Goal: Task Accomplishment & Management: Complete application form

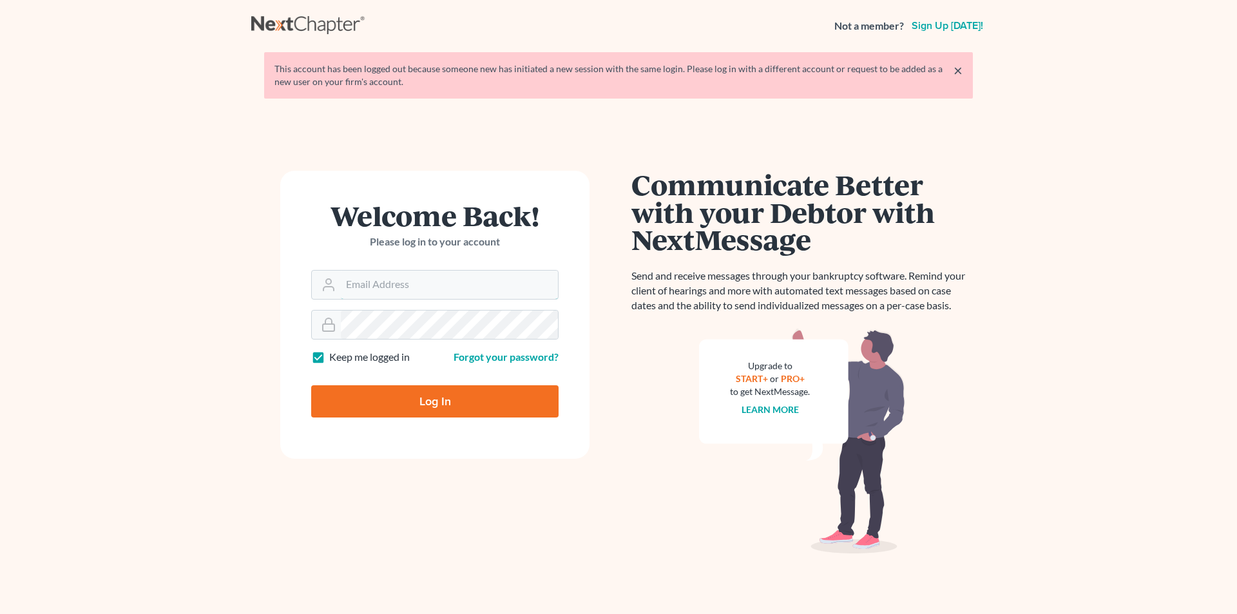
type input "[EMAIL_ADDRESS][DOMAIN_NAME]"
click at [447, 406] on input "Log In" at bounding box center [434, 401] width 247 height 32
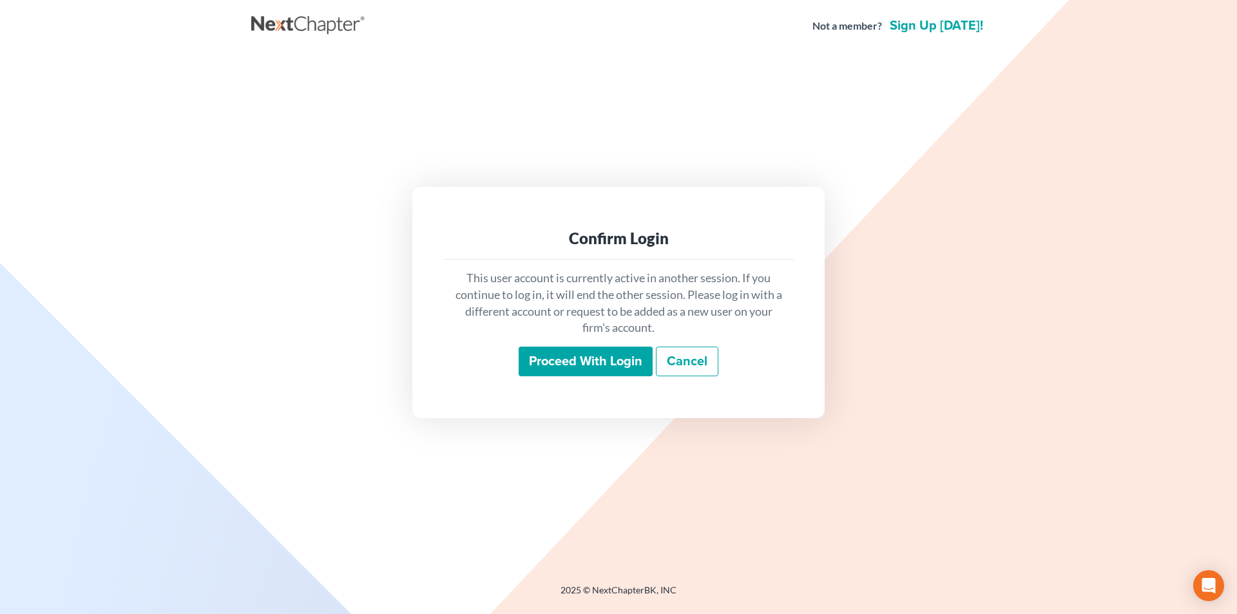
click at [561, 363] on input "Proceed with login" at bounding box center [586, 362] width 134 height 30
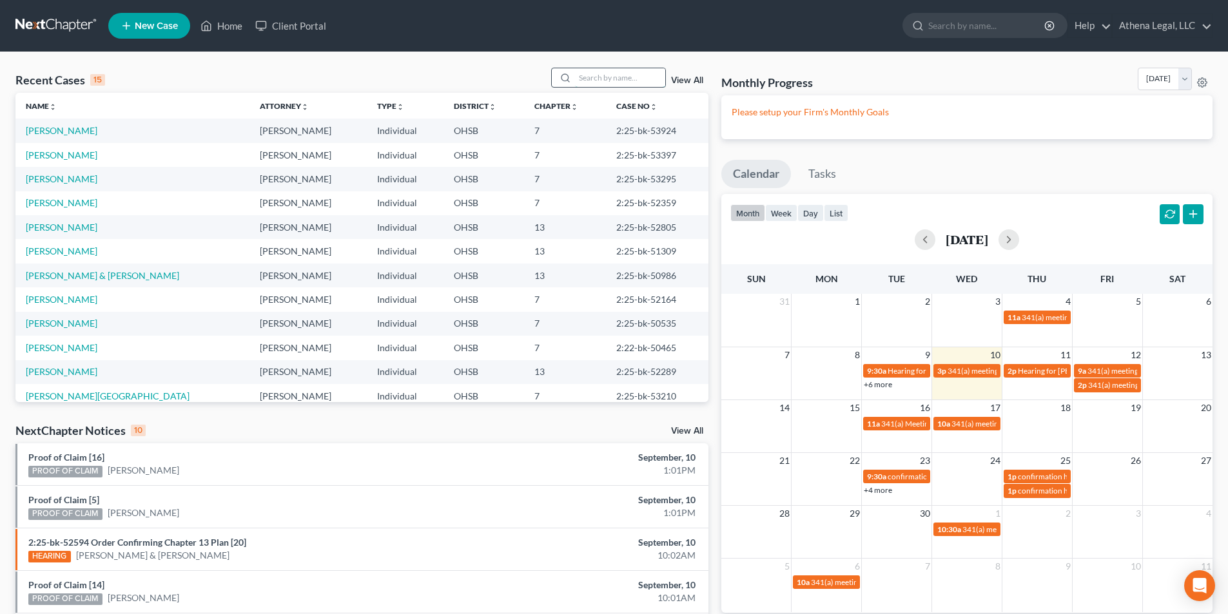
click at [600, 77] on input "search" at bounding box center [620, 77] width 90 height 19
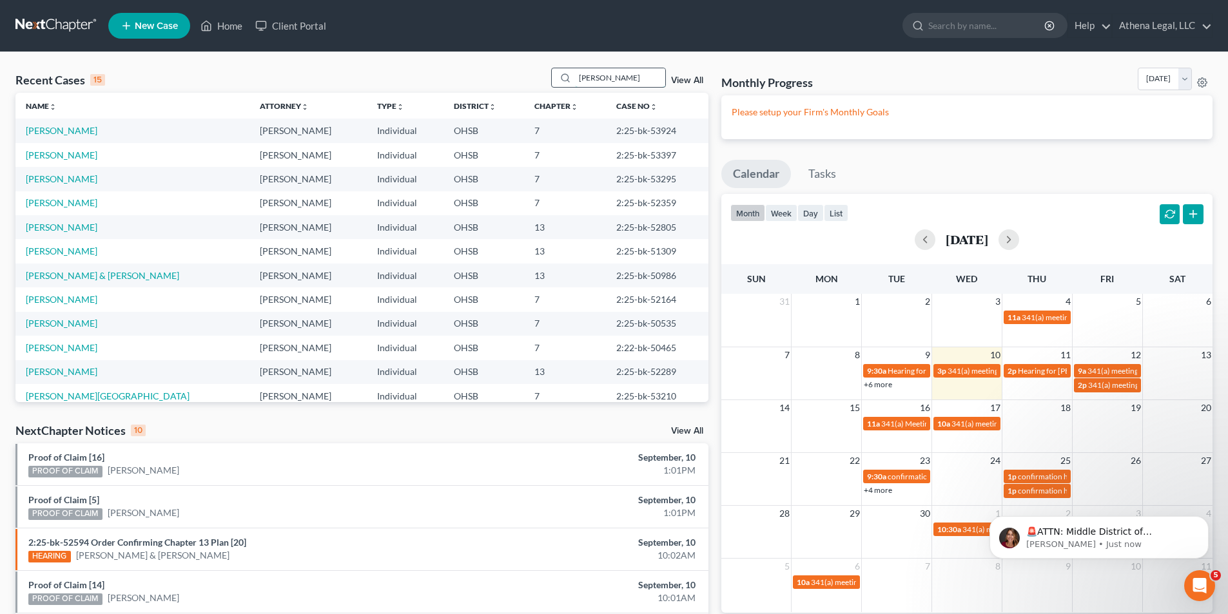
type input "[PERSON_NAME]"
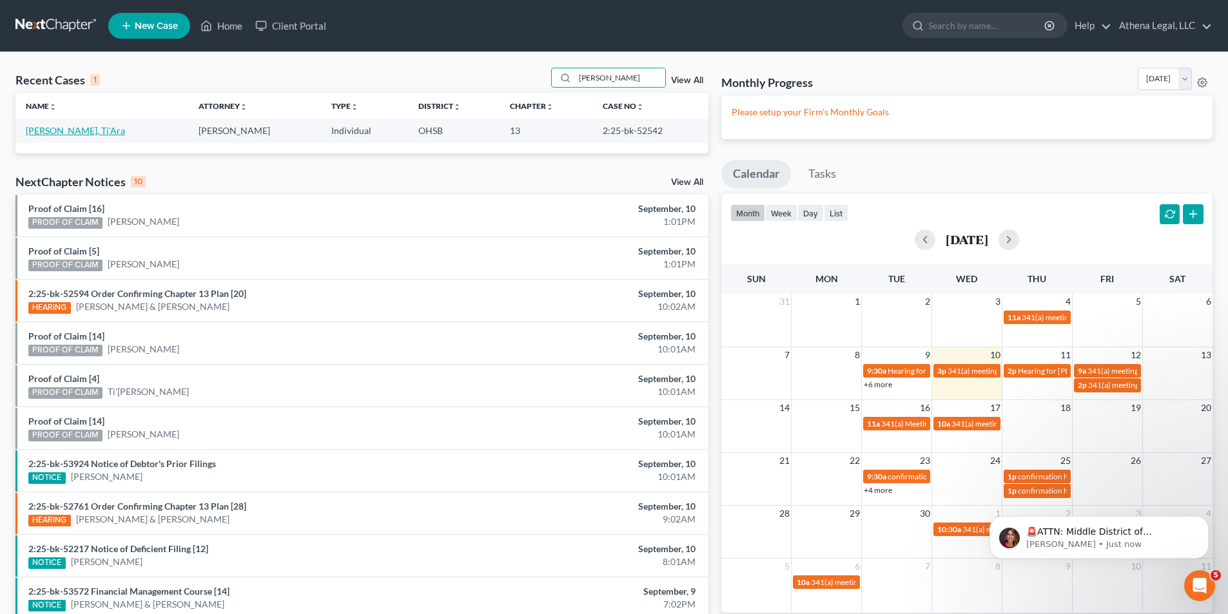
click at [58, 134] on link "[PERSON_NAME], Ti'Ara" at bounding box center [75, 130] width 99 height 11
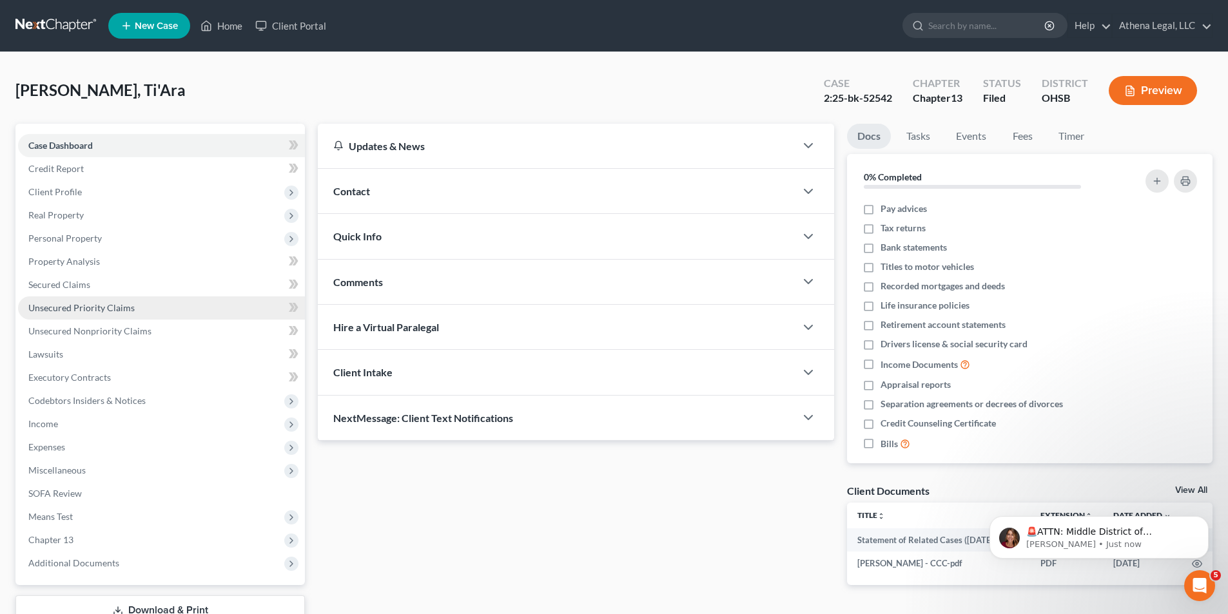
click at [116, 305] on span "Unsecured Priority Claims" at bounding box center [81, 307] width 106 height 11
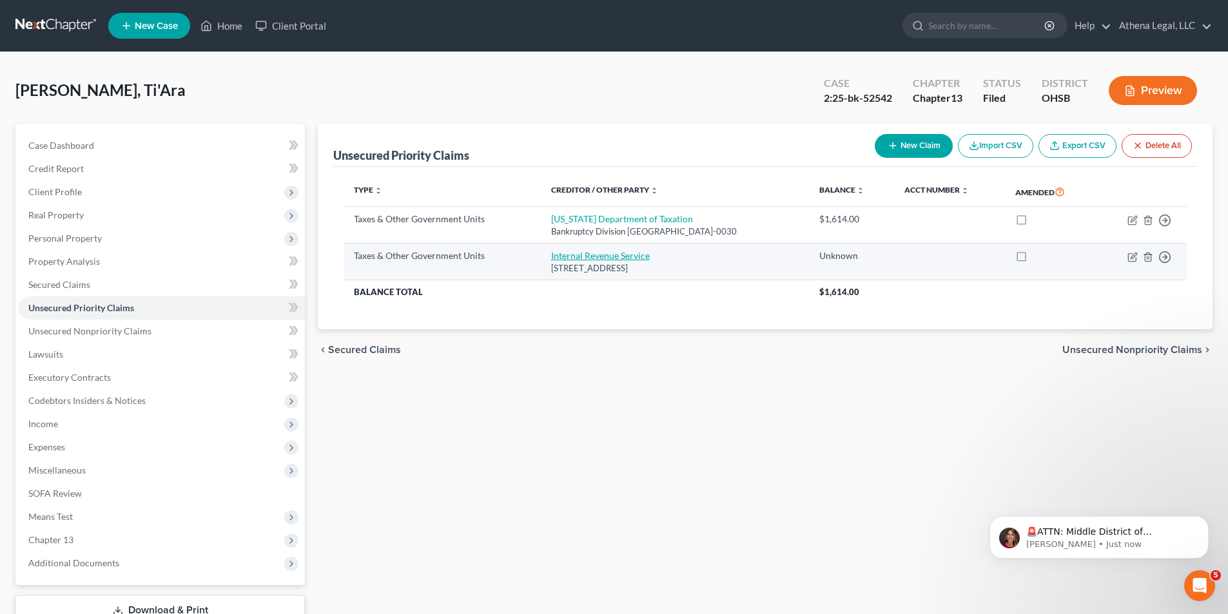
click at [557, 256] on link "Internal Revenue Service" at bounding box center [600, 255] width 99 height 11
select select "0"
select select "39"
select select "0"
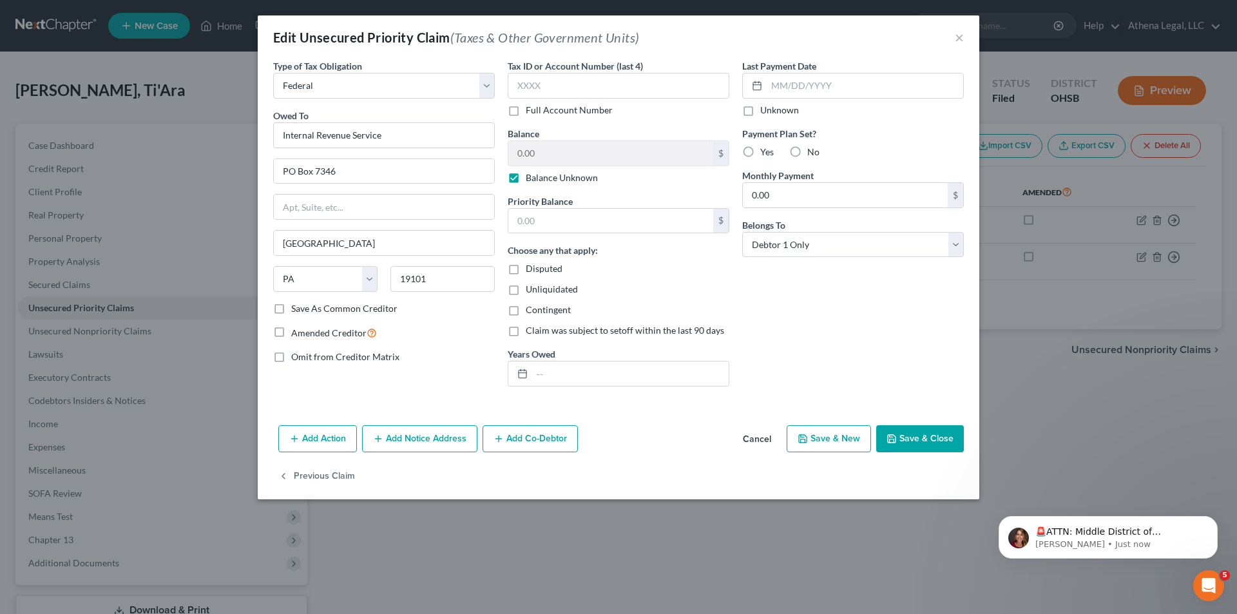
click at [920, 442] on button "Save & Close" at bounding box center [920, 438] width 88 height 27
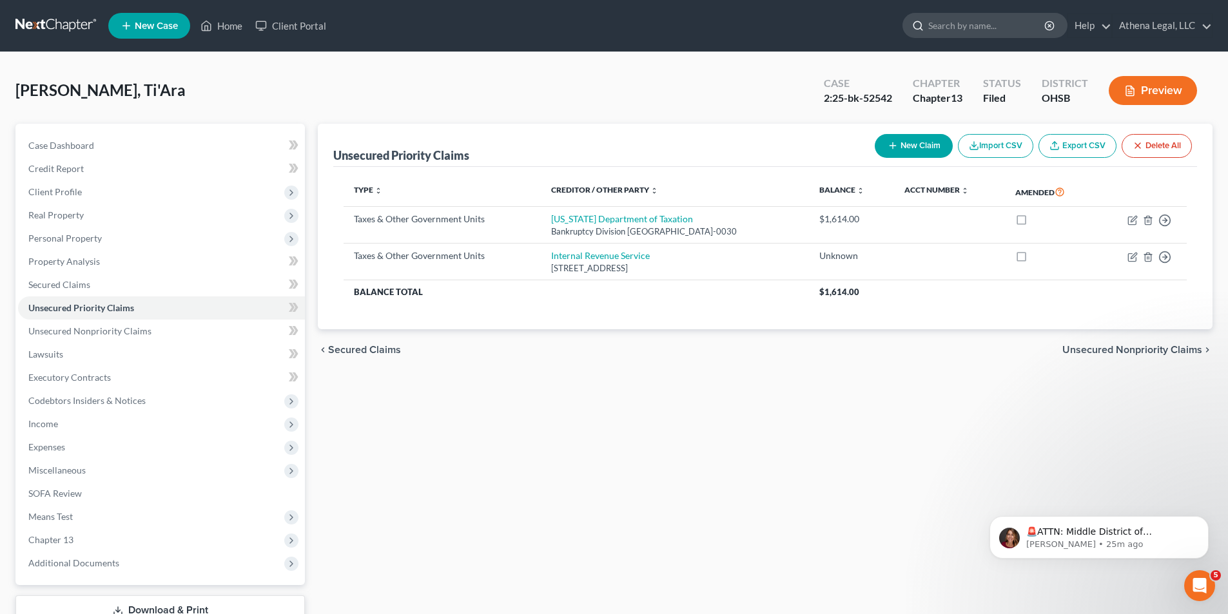
click at [946, 23] on input "search" at bounding box center [987, 26] width 118 height 24
type input "gravely"
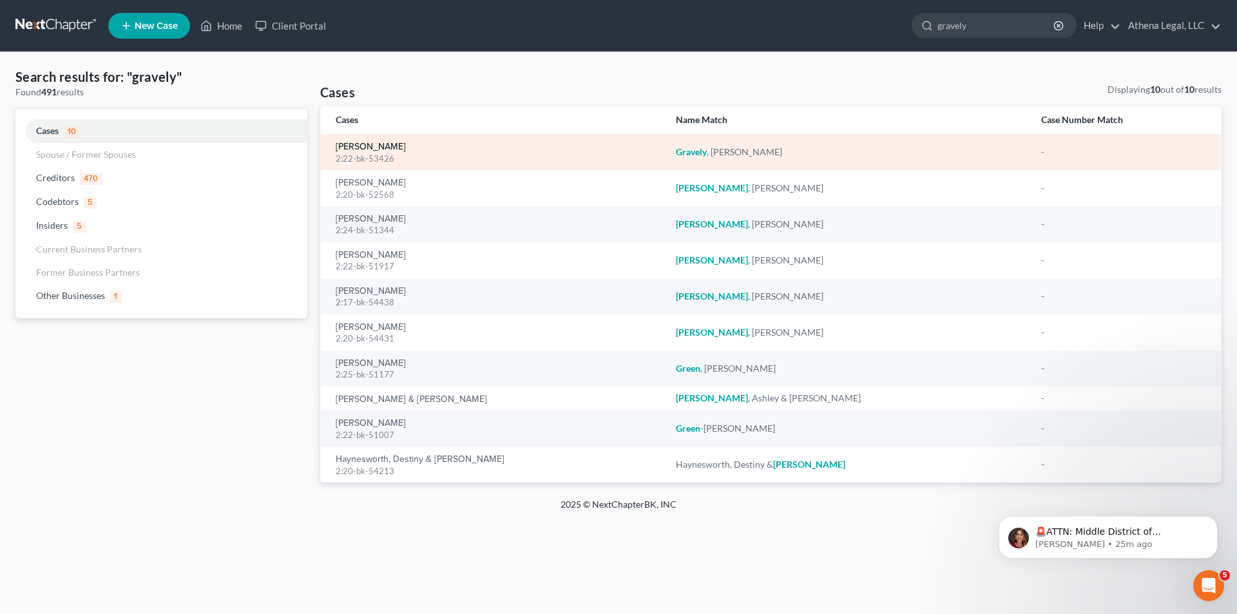
click at [369, 146] on link "[PERSON_NAME]" at bounding box center [371, 146] width 70 height 9
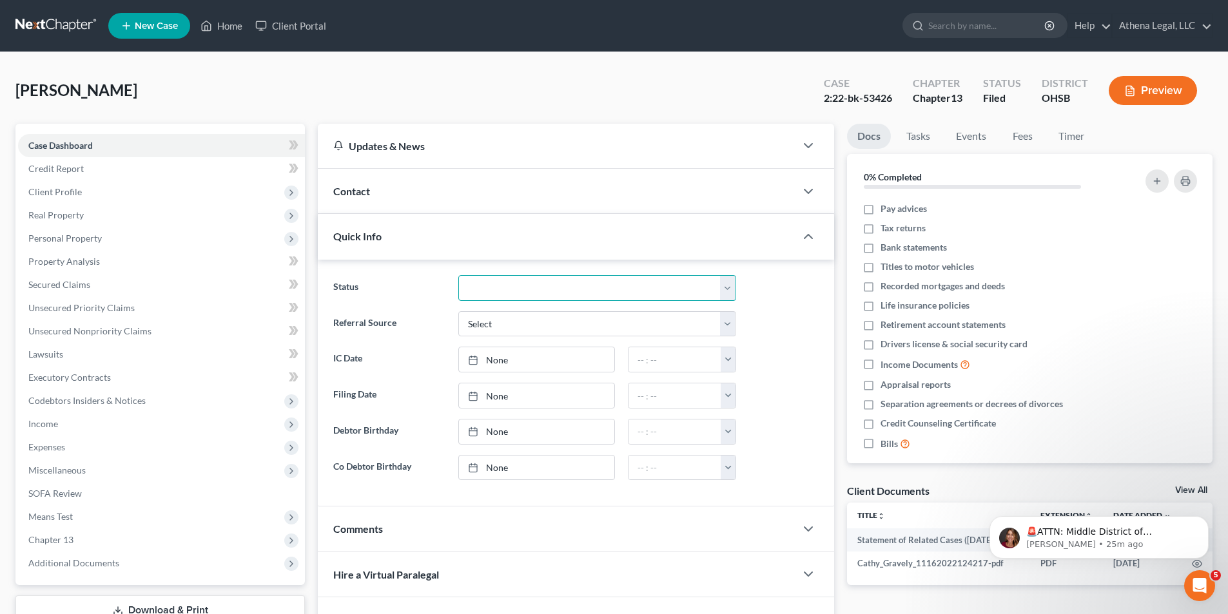
click at [533, 280] on select "Discharged Dismissed Filed In Progress Lead Lost Lead Ready to File Rejected To…" at bounding box center [597, 288] width 278 height 26
select select "1"
click at [458, 275] on select "Discharged Dismissed Filed In Progress Lead Lost Lead Ready to File Rejected To…" at bounding box center [597, 288] width 278 height 26
click at [929, 20] on input "search" at bounding box center [987, 26] width 118 height 24
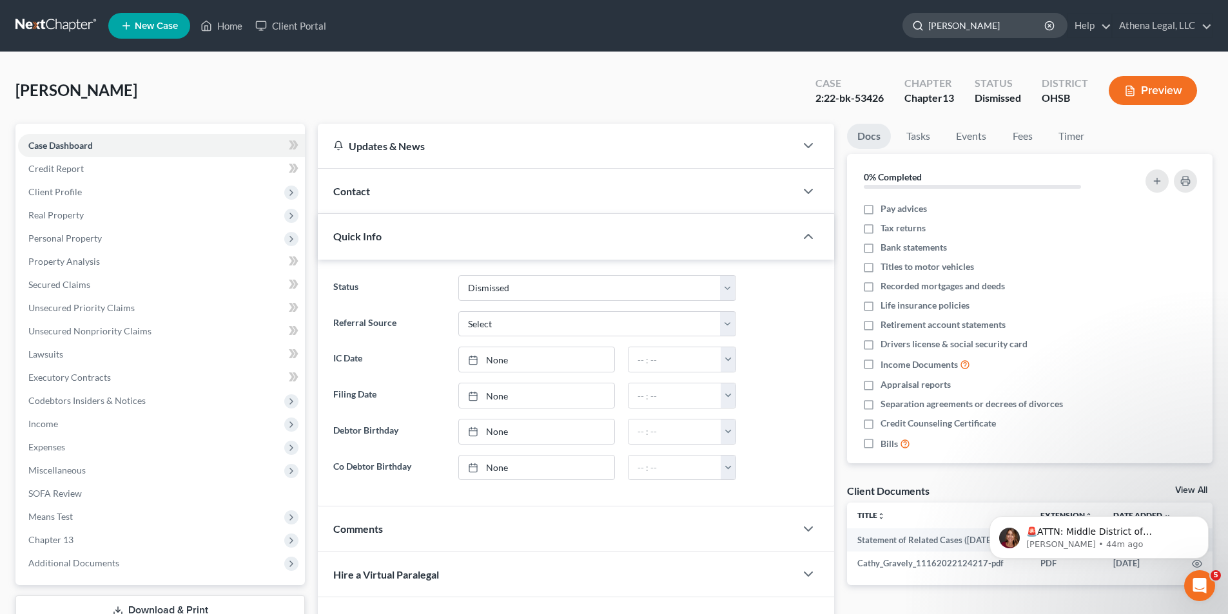
type input "[PERSON_NAME]"
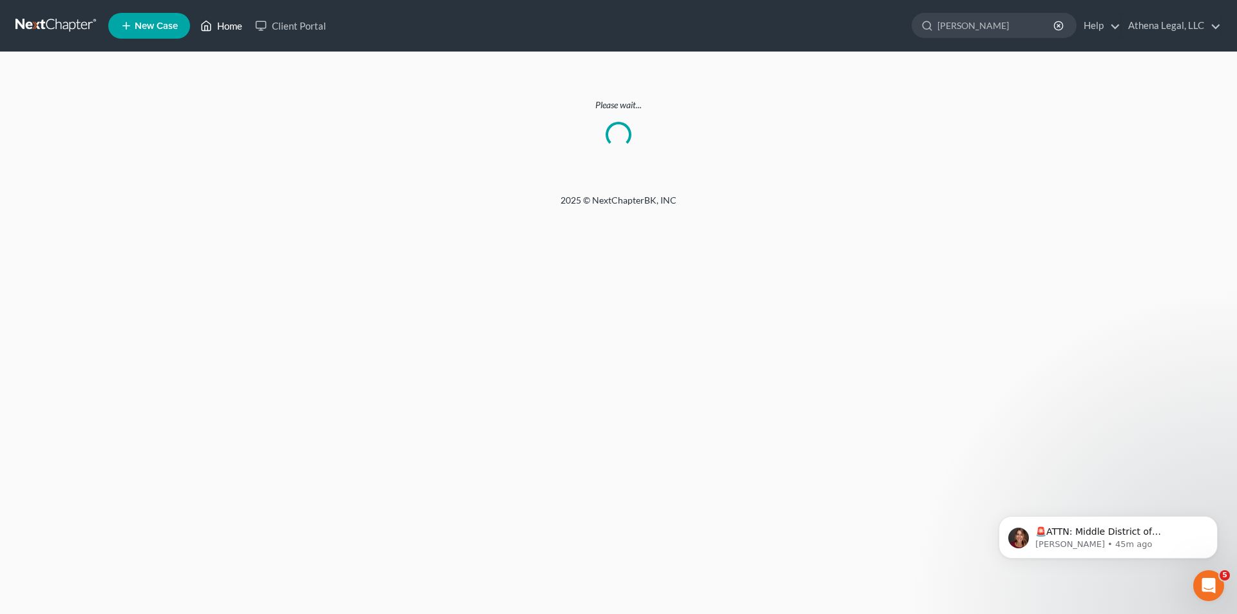
click at [227, 26] on link "Home" at bounding box center [221, 25] width 55 height 23
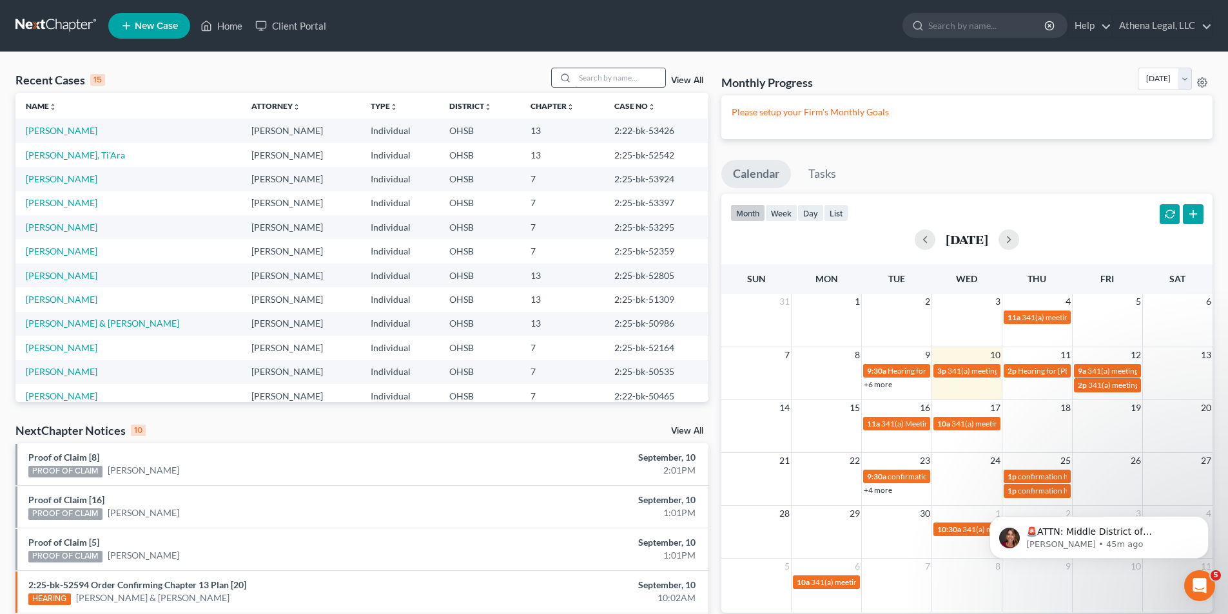
click at [608, 81] on input "search" at bounding box center [620, 77] width 90 height 19
type input "[PERSON_NAME]"
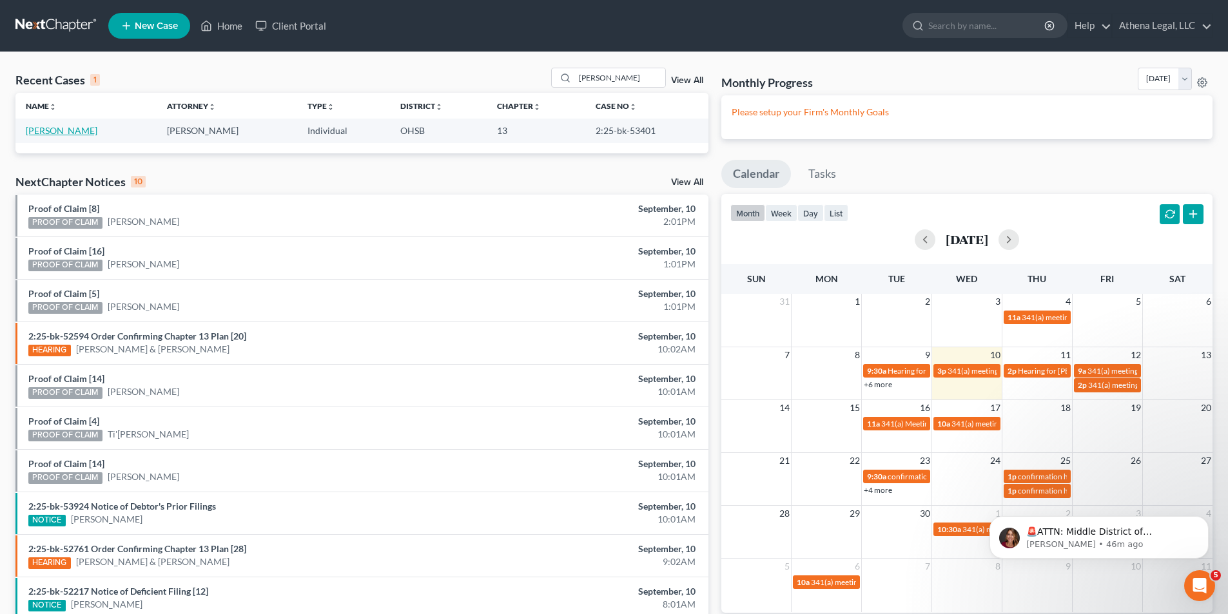
click at [48, 131] on link "[PERSON_NAME]" at bounding box center [62, 130] width 72 height 11
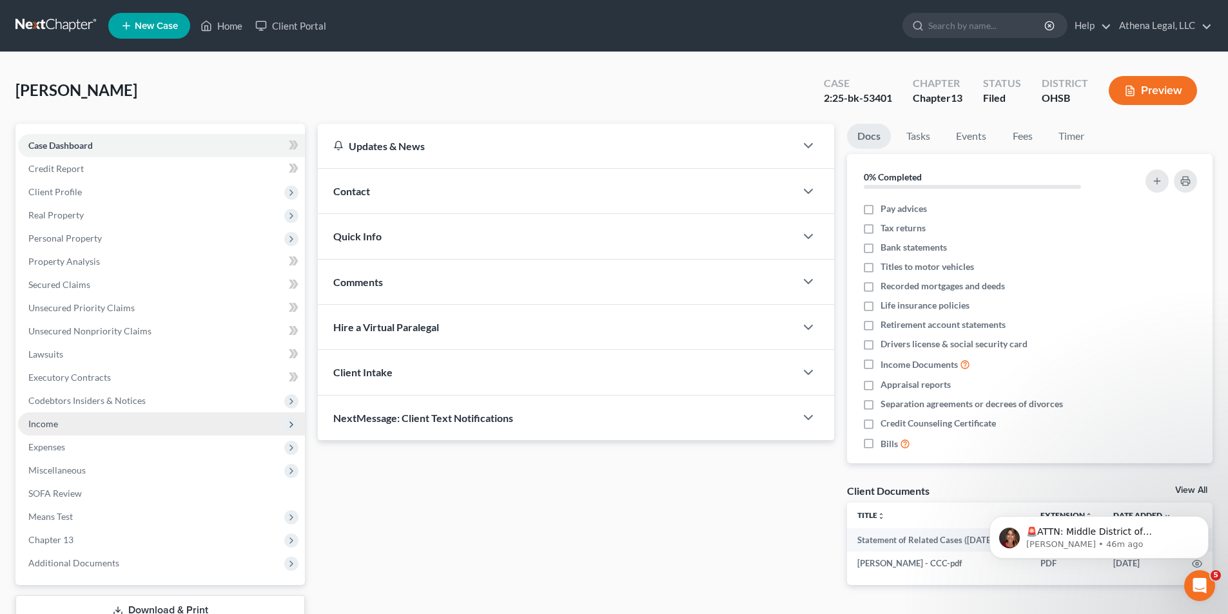
click at [68, 429] on span "Income" at bounding box center [161, 423] width 287 height 23
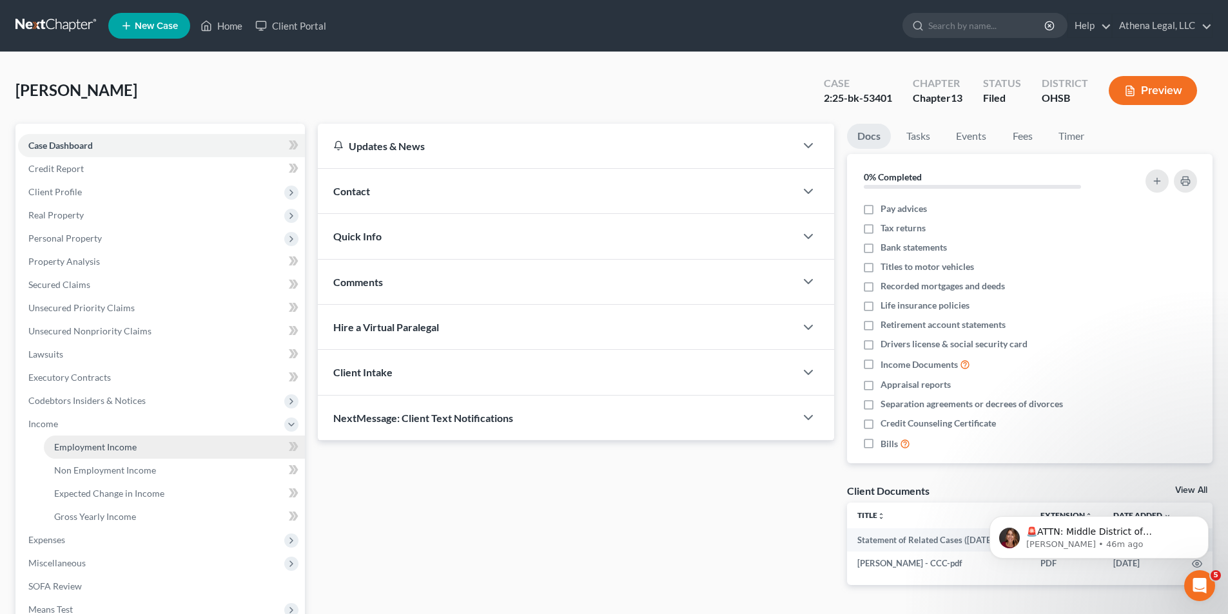
click at [86, 453] on link "Employment Income" at bounding box center [174, 447] width 261 height 23
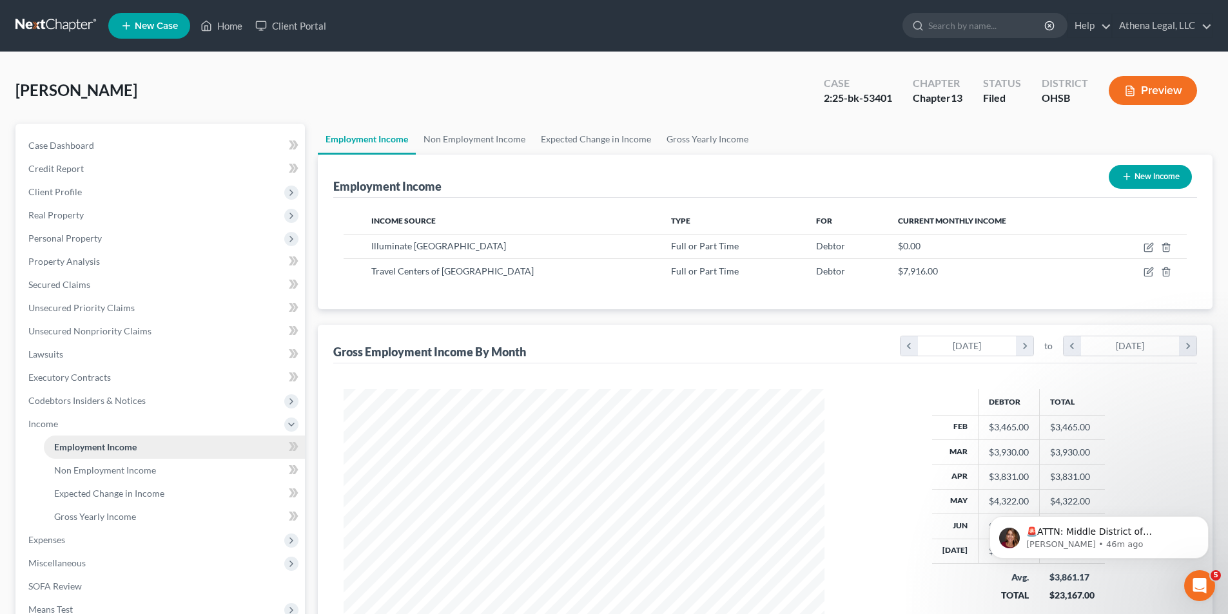
scroll to position [240, 506]
click at [452, 140] on link "Non Employment Income" at bounding box center [474, 139] width 117 height 31
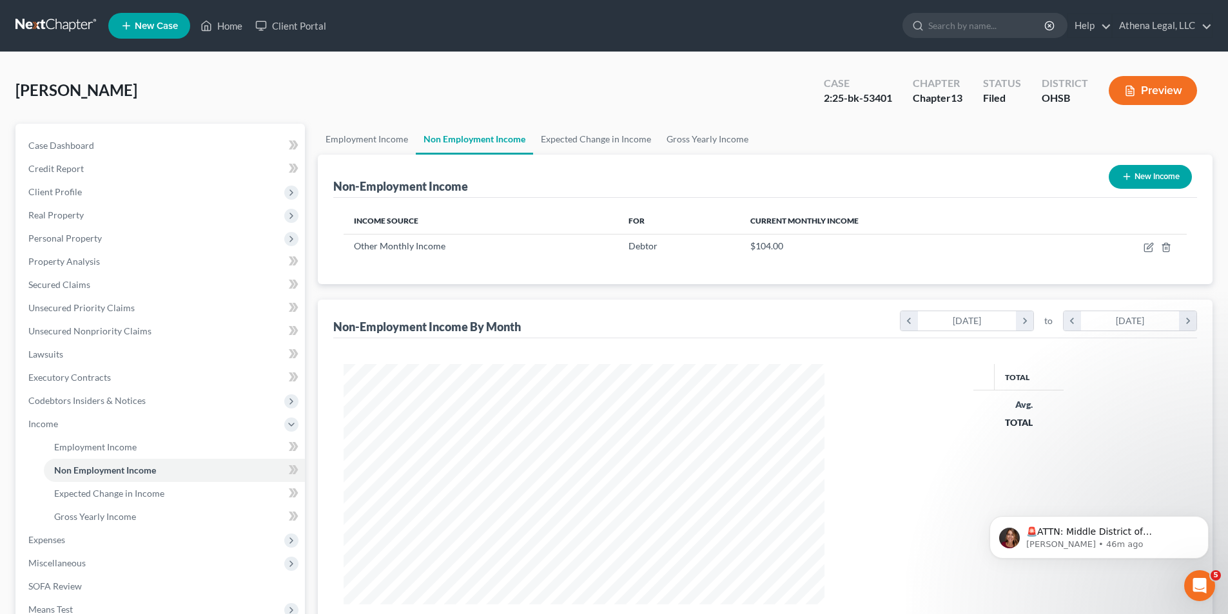
scroll to position [240, 506]
click at [597, 136] on link "Expected Change in Income" at bounding box center [596, 139] width 126 height 31
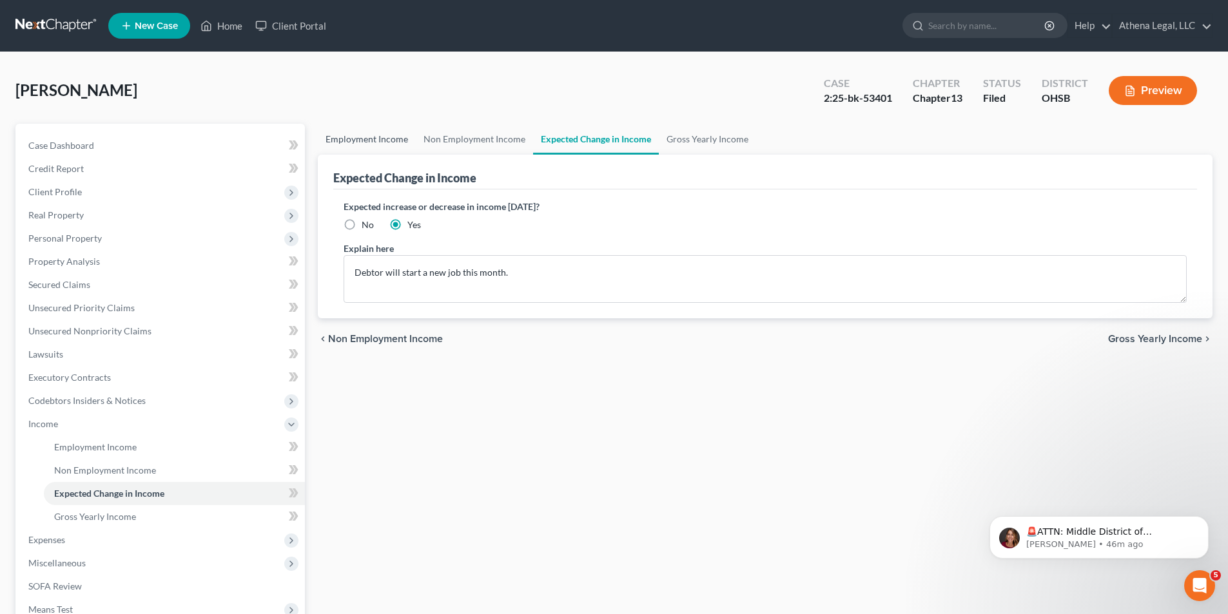
click at [348, 145] on link "Employment Income" at bounding box center [367, 139] width 98 height 31
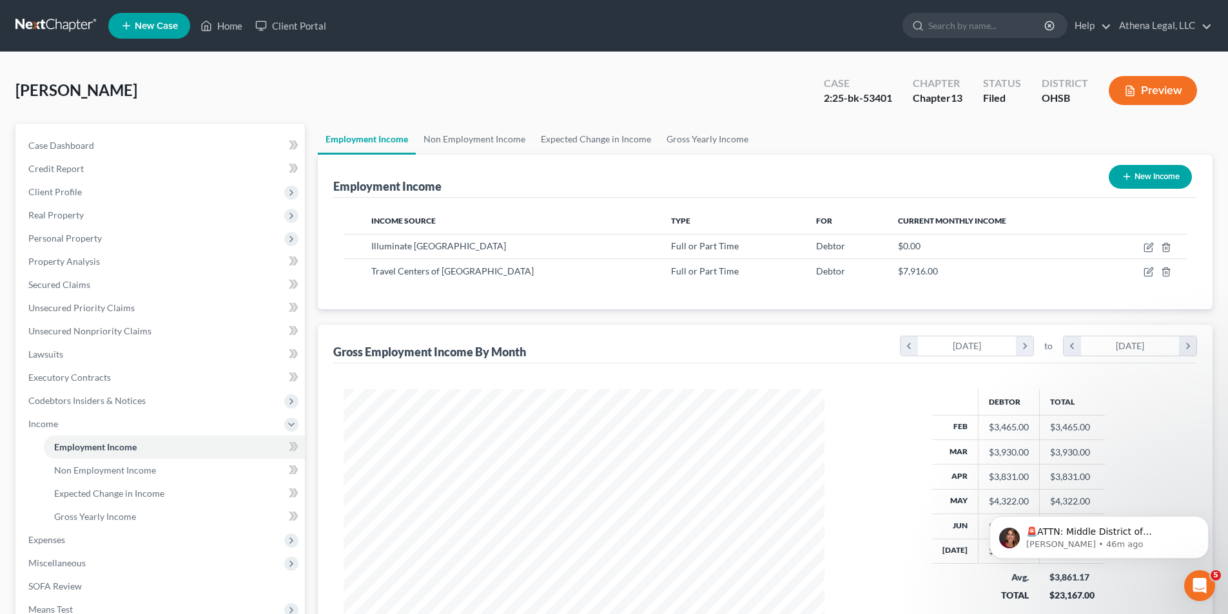
scroll to position [240, 506]
click at [77, 193] on span "Client Profile" at bounding box center [54, 191] width 53 height 11
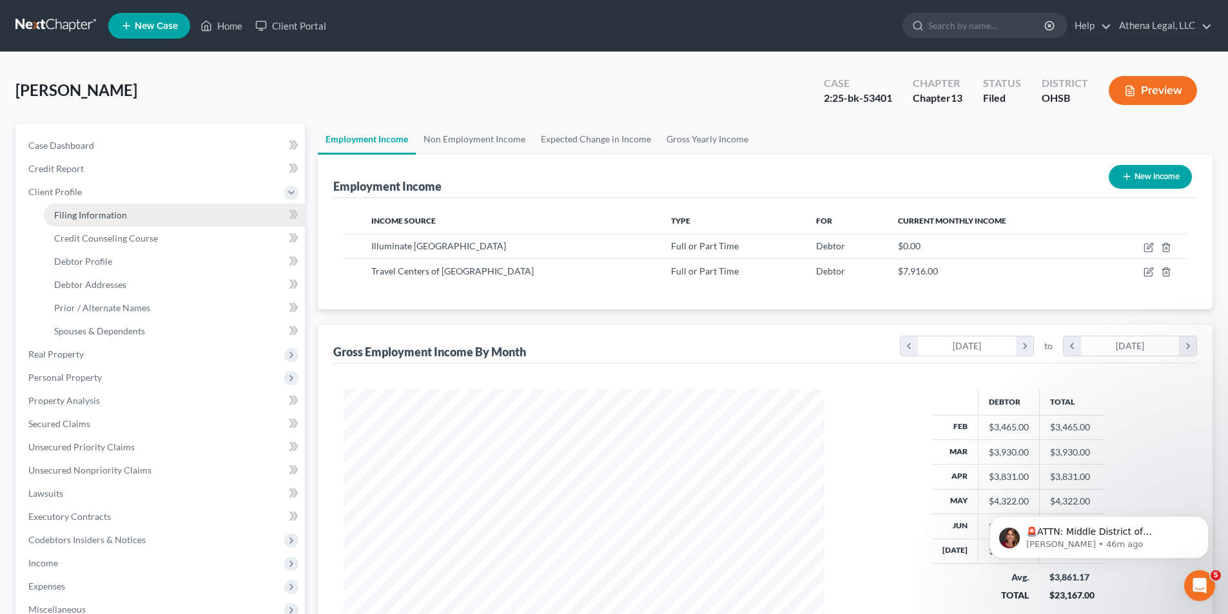
click at [93, 213] on span "Filing Information" at bounding box center [90, 214] width 73 height 11
select select "1"
select select "0"
select select "3"
select select "36"
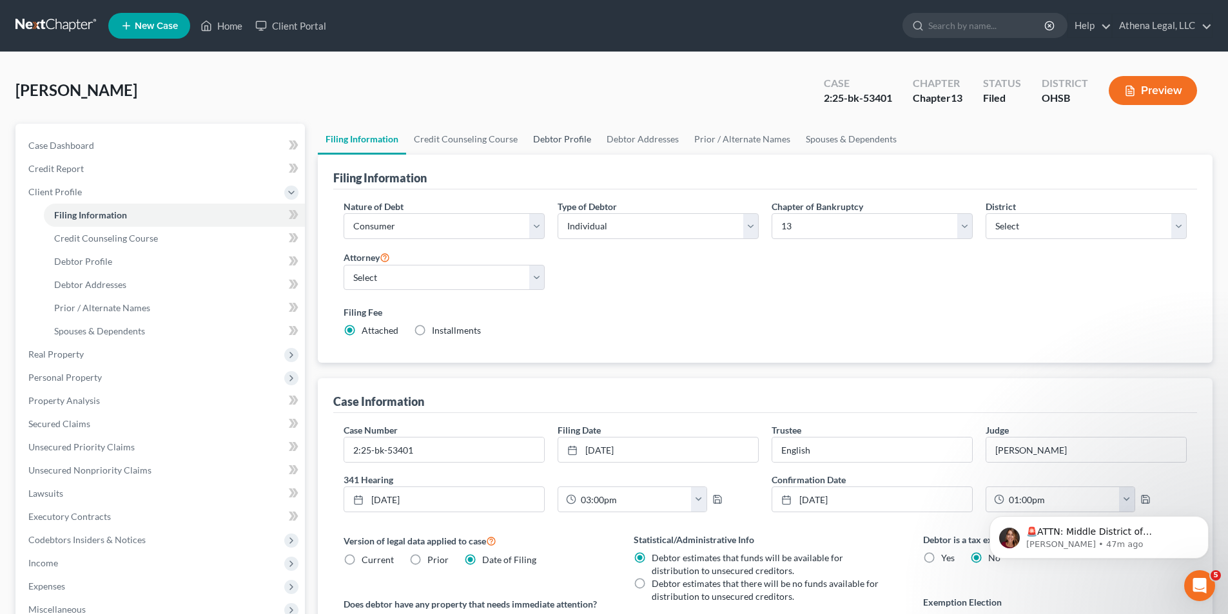
click at [569, 149] on link "Debtor Profile" at bounding box center [561, 139] width 73 height 31
select select "3"
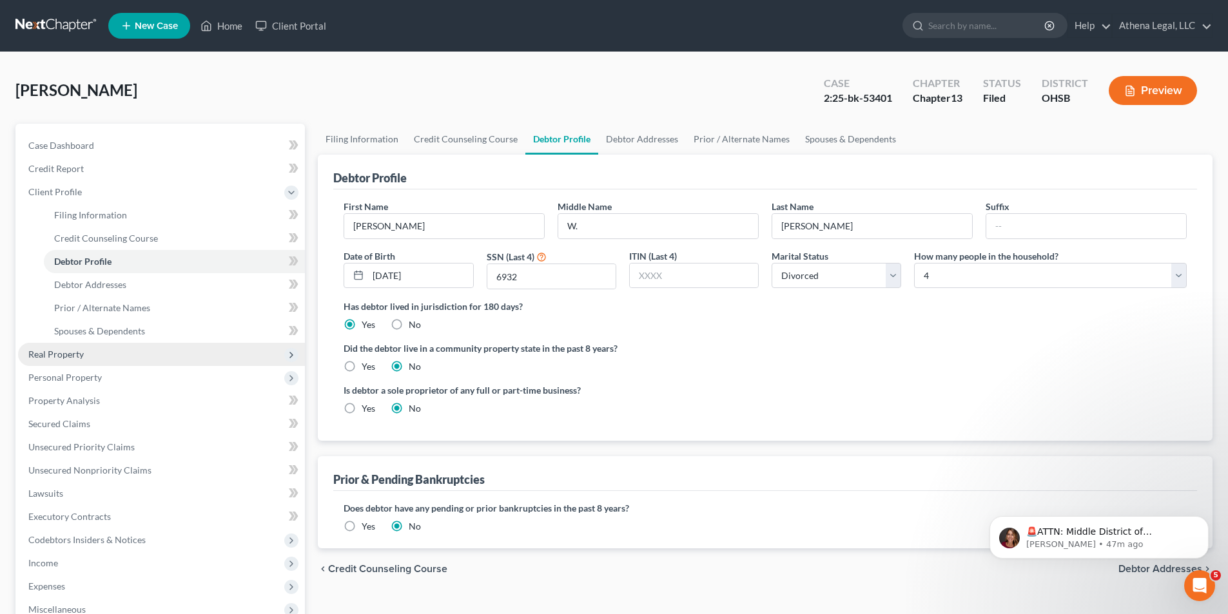
click at [73, 356] on span "Real Property" at bounding box center [55, 354] width 55 height 11
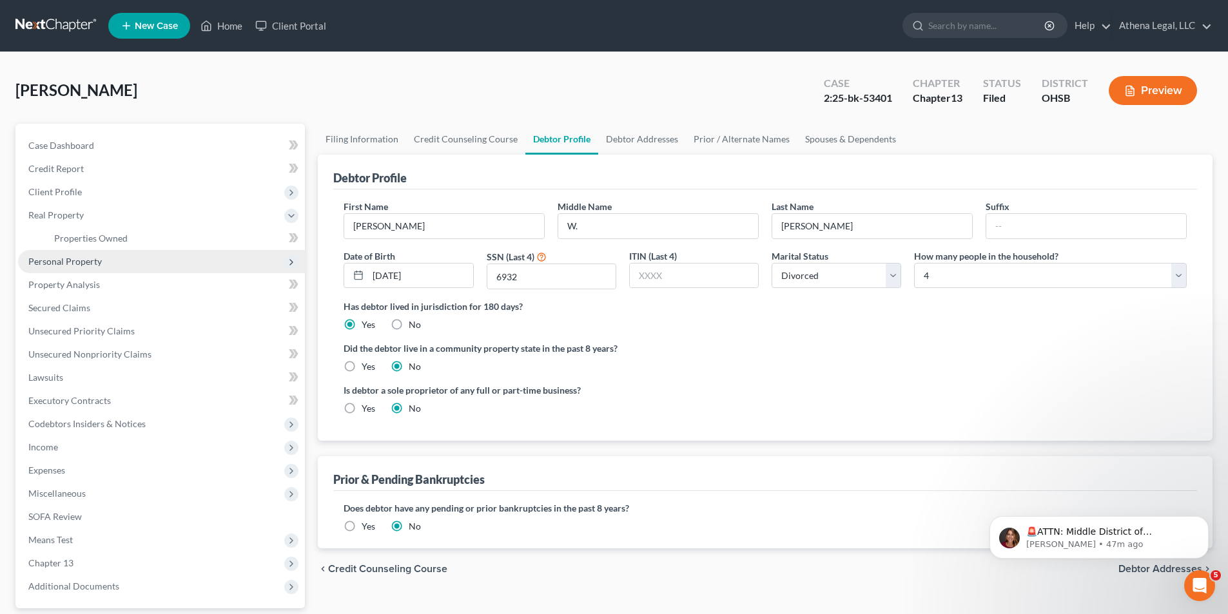
click at [71, 256] on span "Personal Property" at bounding box center [64, 261] width 73 height 11
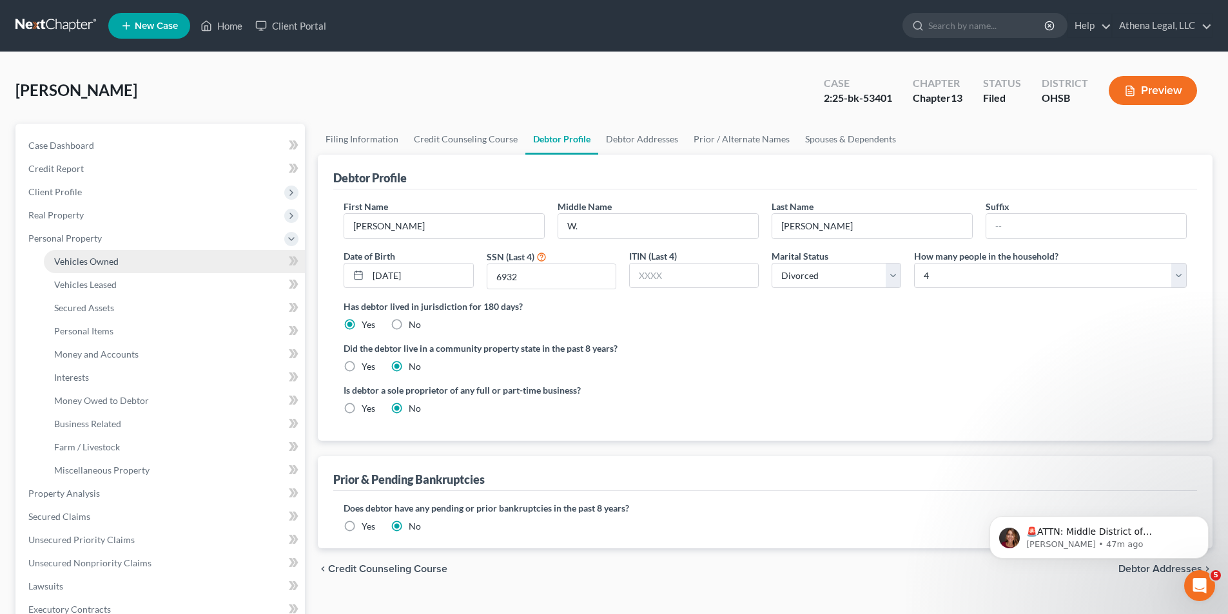
click at [74, 263] on span "Vehicles Owned" at bounding box center [86, 261] width 64 height 11
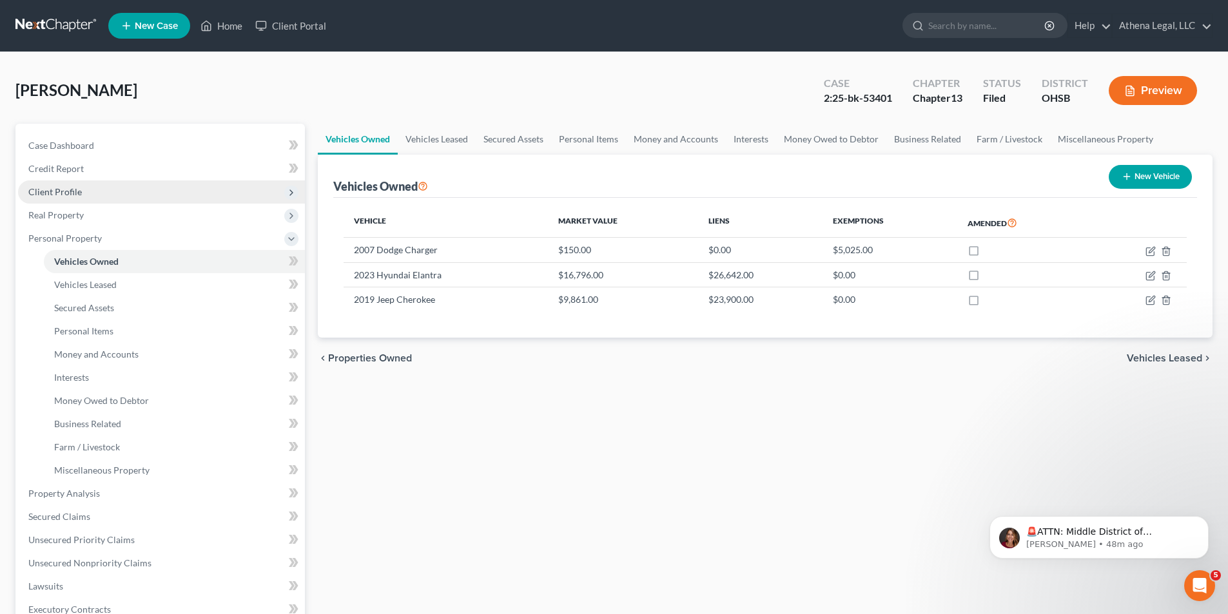
click at [90, 197] on span "Client Profile" at bounding box center [161, 191] width 287 height 23
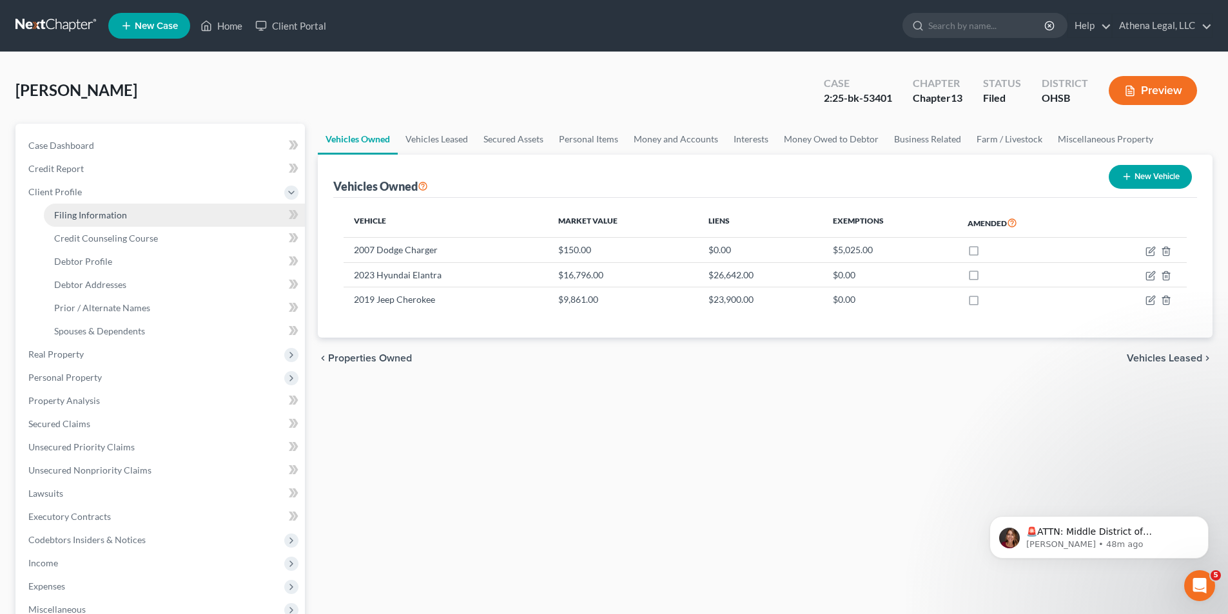
click at [89, 211] on span "Filing Information" at bounding box center [90, 214] width 73 height 11
select select "1"
select select "0"
select select "3"
select select "62"
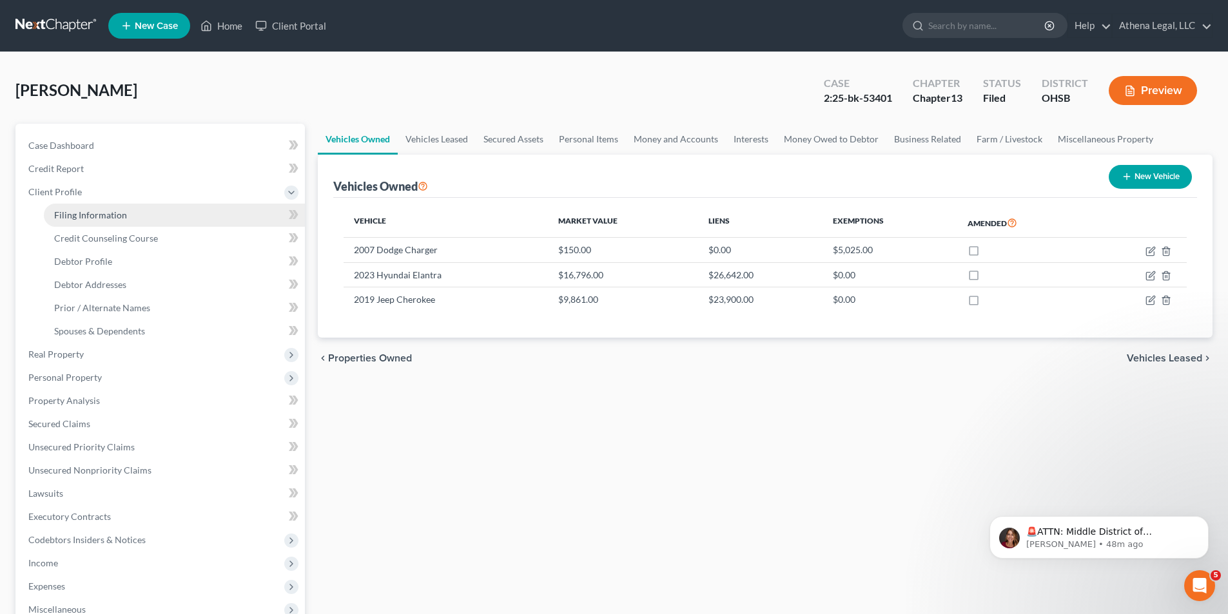
select select "0"
select select "36"
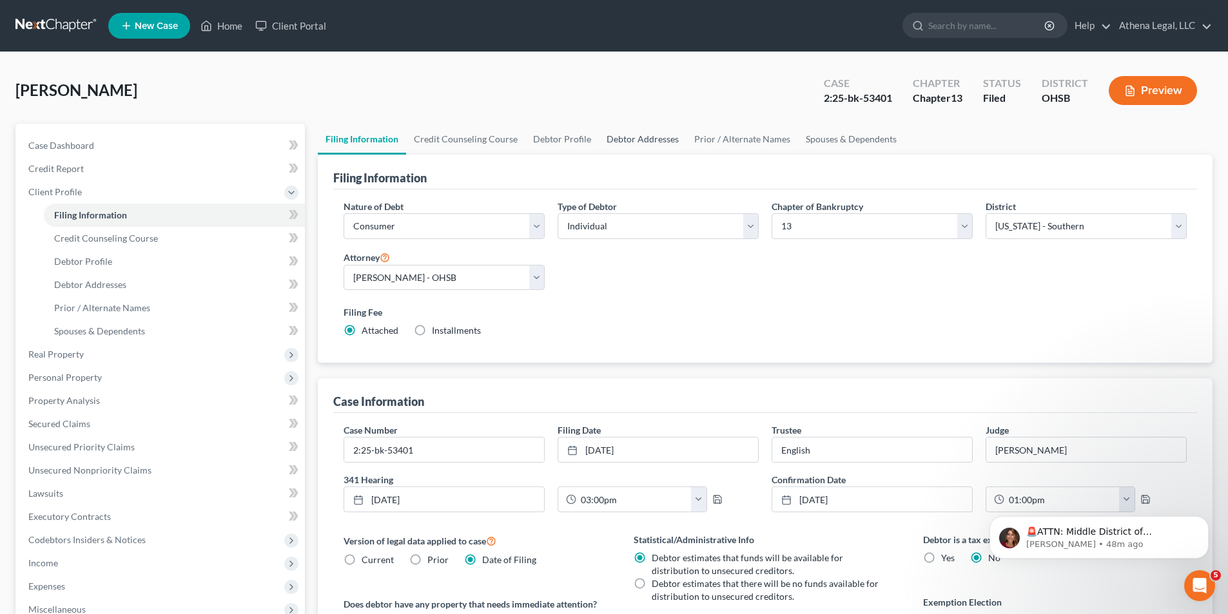
click at [635, 142] on link "Debtor Addresses" at bounding box center [643, 139] width 88 height 31
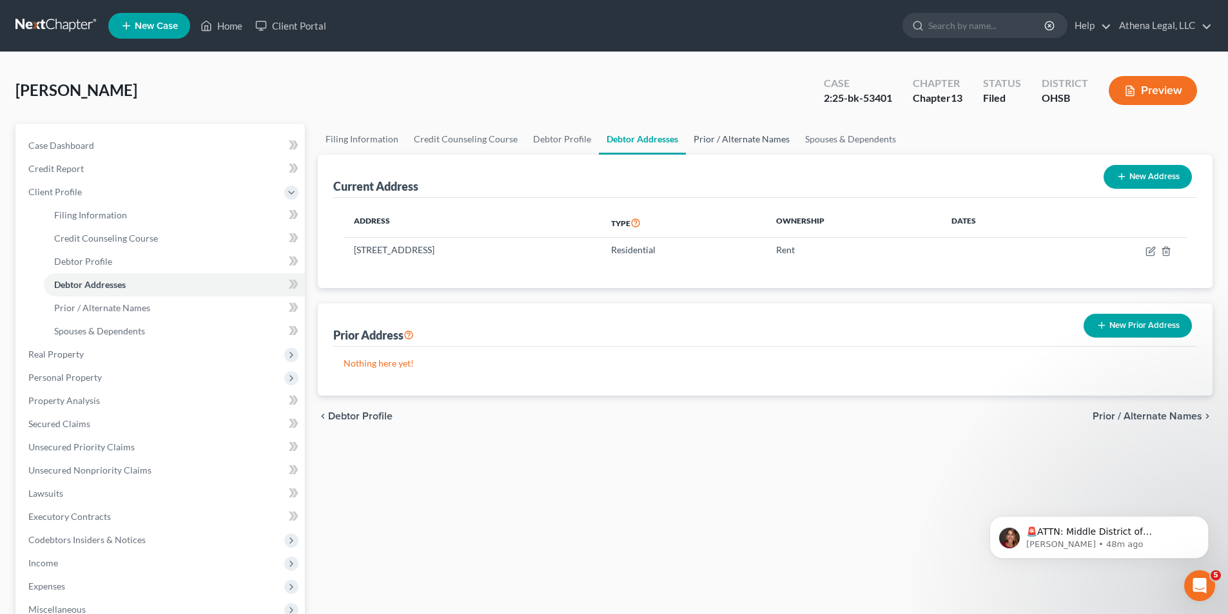
click at [742, 137] on link "Prior / Alternate Names" at bounding box center [741, 139] width 111 height 31
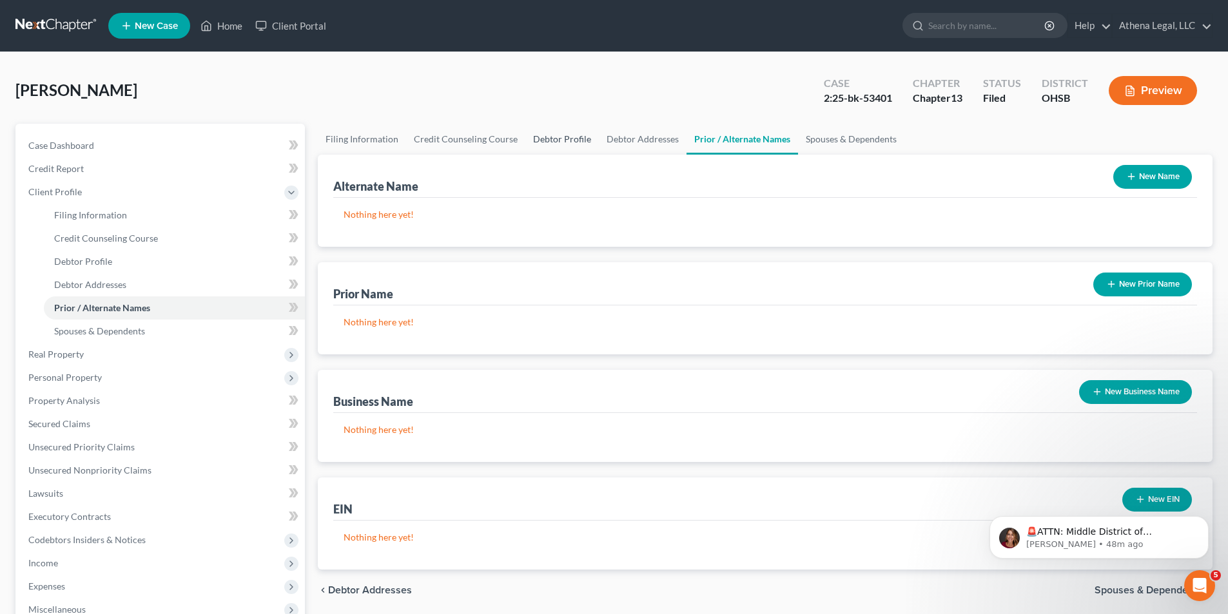
click at [572, 135] on link "Debtor Profile" at bounding box center [561, 139] width 73 height 31
select select "3"
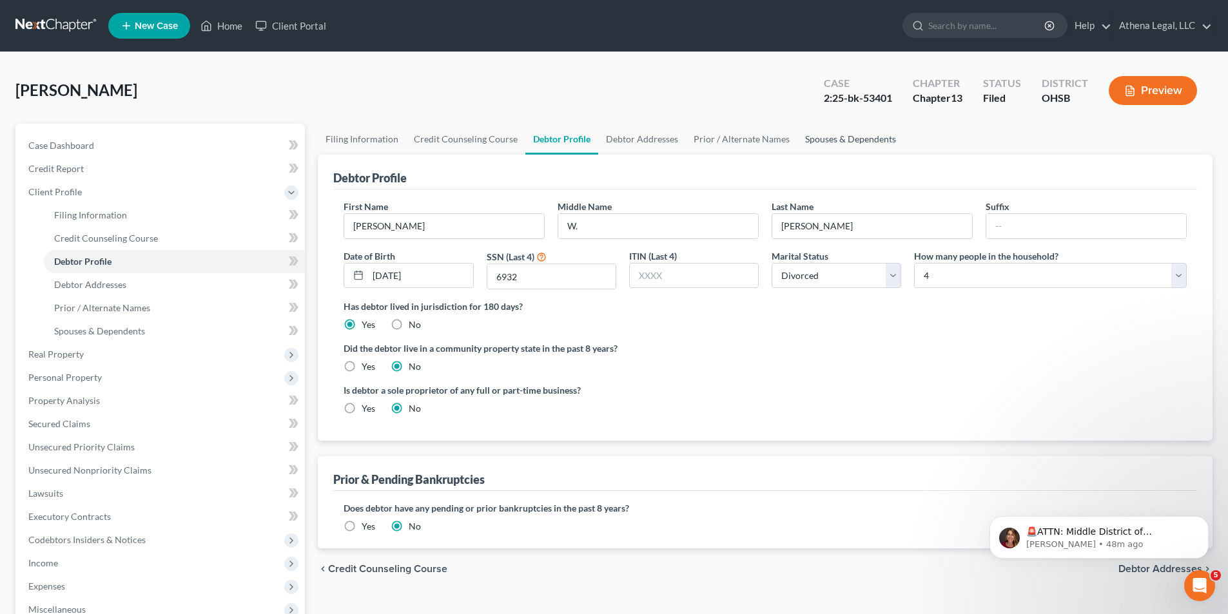
click at [815, 139] on link "Spouses & Dependents" at bounding box center [850, 139] width 106 height 31
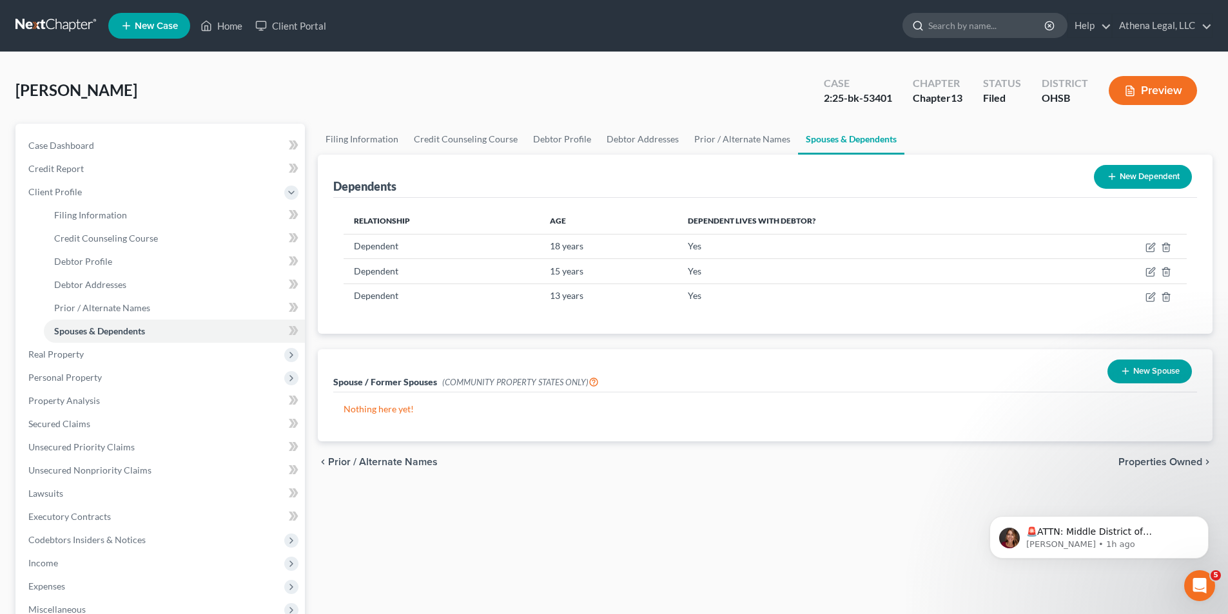
click at [965, 23] on input "search" at bounding box center [987, 26] width 118 height 24
type input "[PERSON_NAME]"
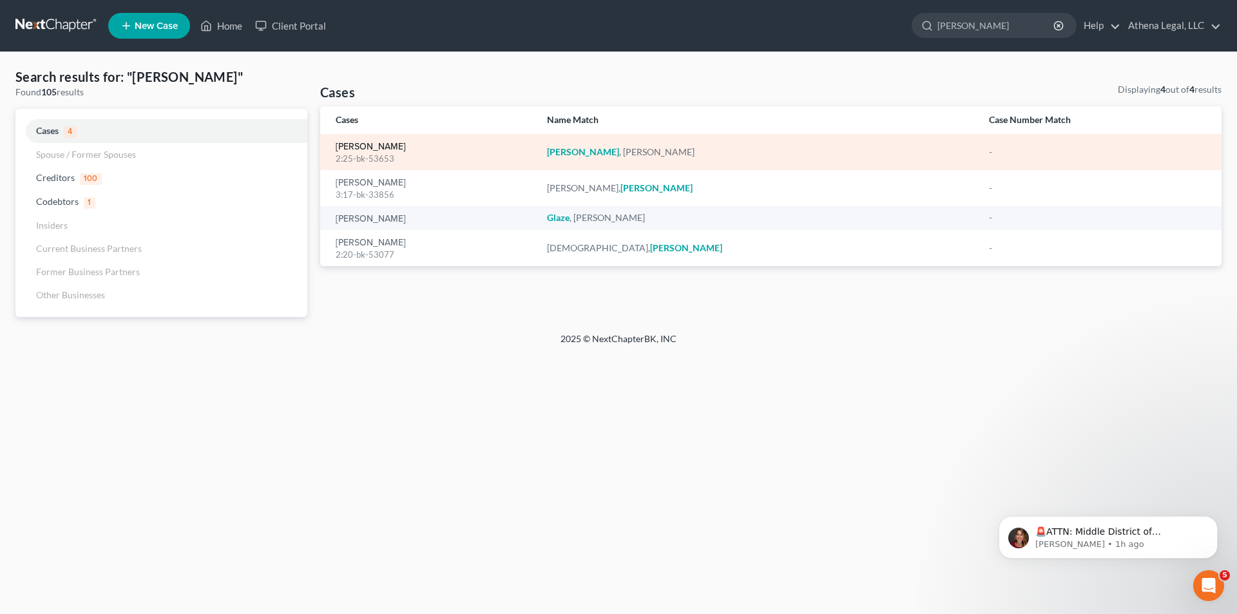
click at [381, 150] on link "[PERSON_NAME]" at bounding box center [371, 146] width 70 height 9
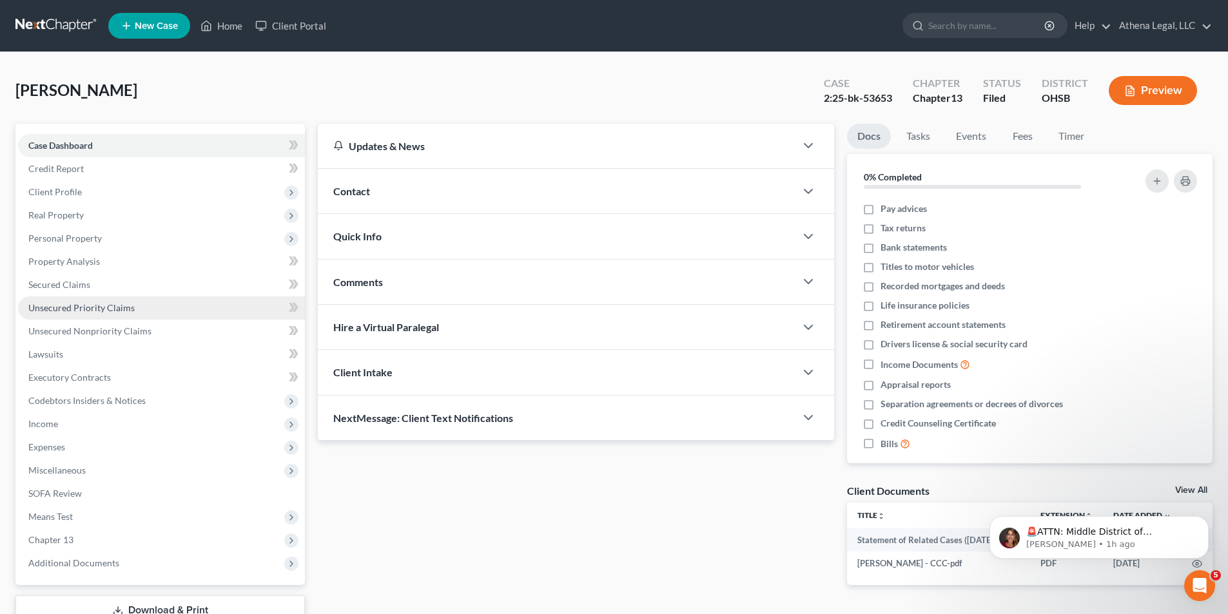
click at [81, 305] on span "Unsecured Priority Claims" at bounding box center [81, 307] width 106 height 11
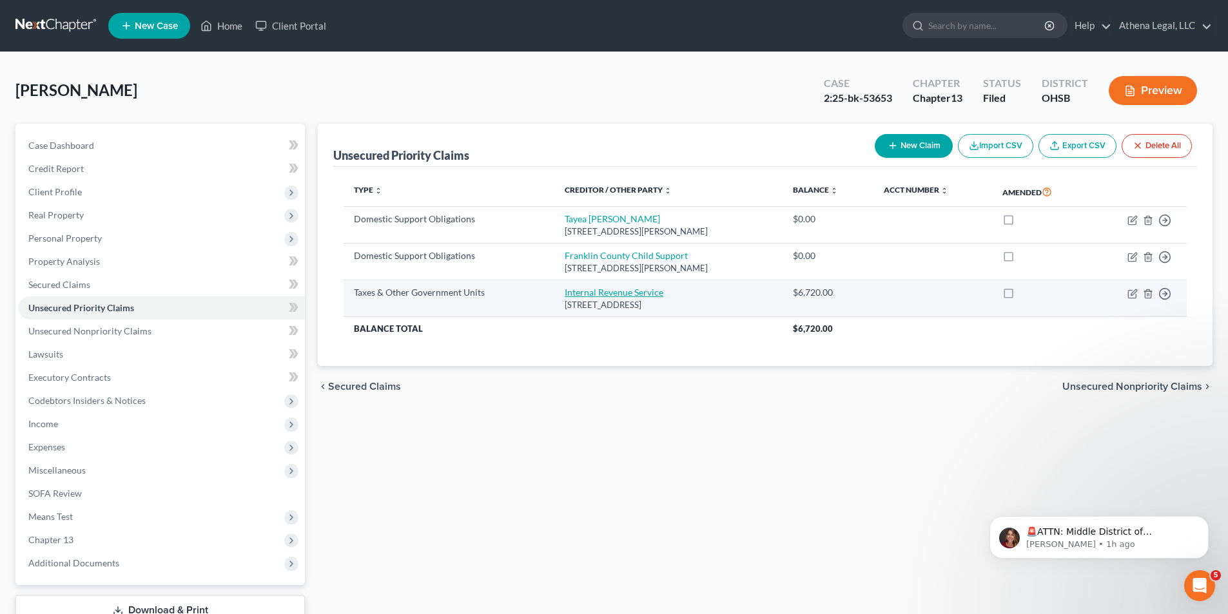
click at [596, 290] on link "Internal Revenue Service" at bounding box center [613, 292] width 99 height 11
select select "0"
select select "39"
select select "0"
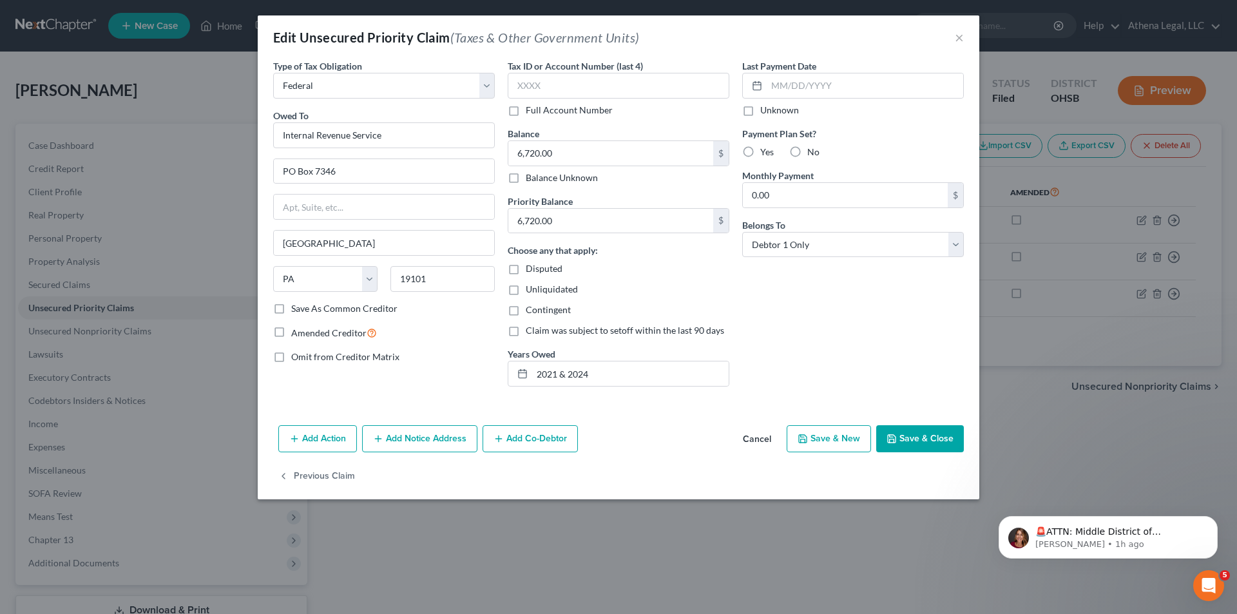
click at [760, 436] on button "Cancel" at bounding box center [757, 440] width 49 height 26
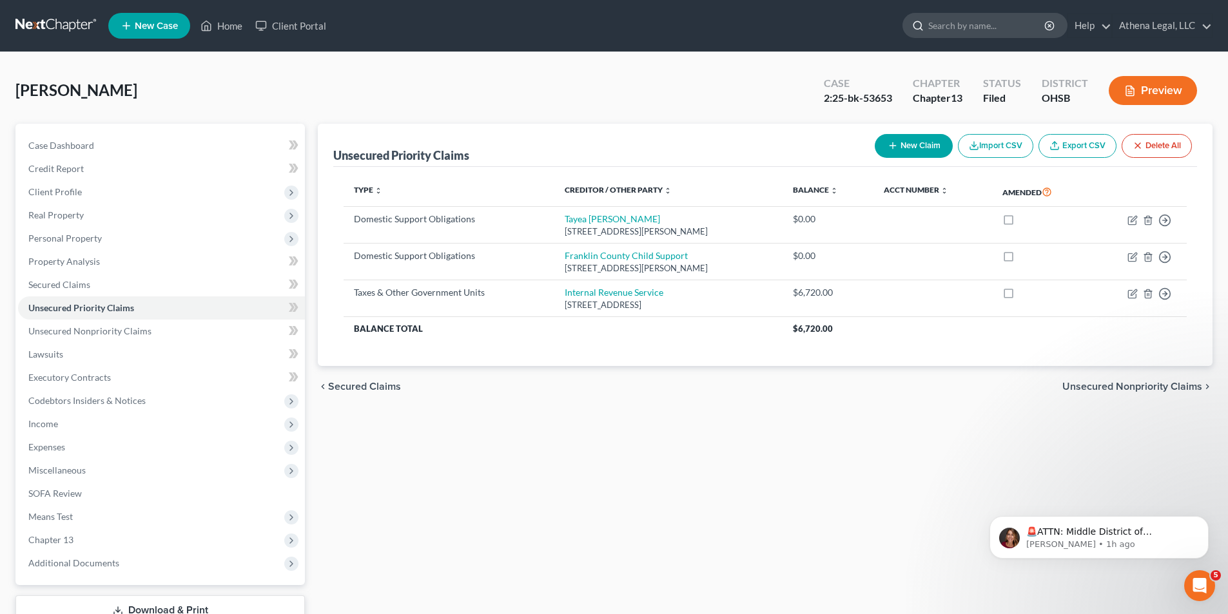
click at [992, 24] on input "search" at bounding box center [987, 26] width 118 height 24
type input "[PERSON_NAME]"
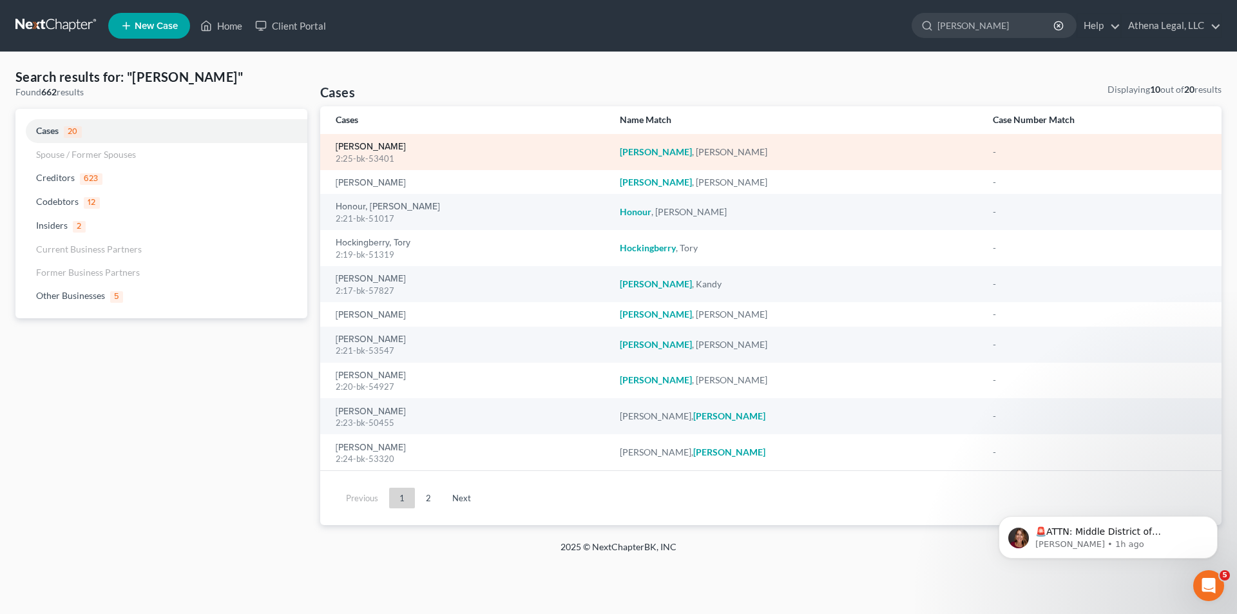
click at [380, 147] on link "[PERSON_NAME]" at bounding box center [371, 146] width 70 height 9
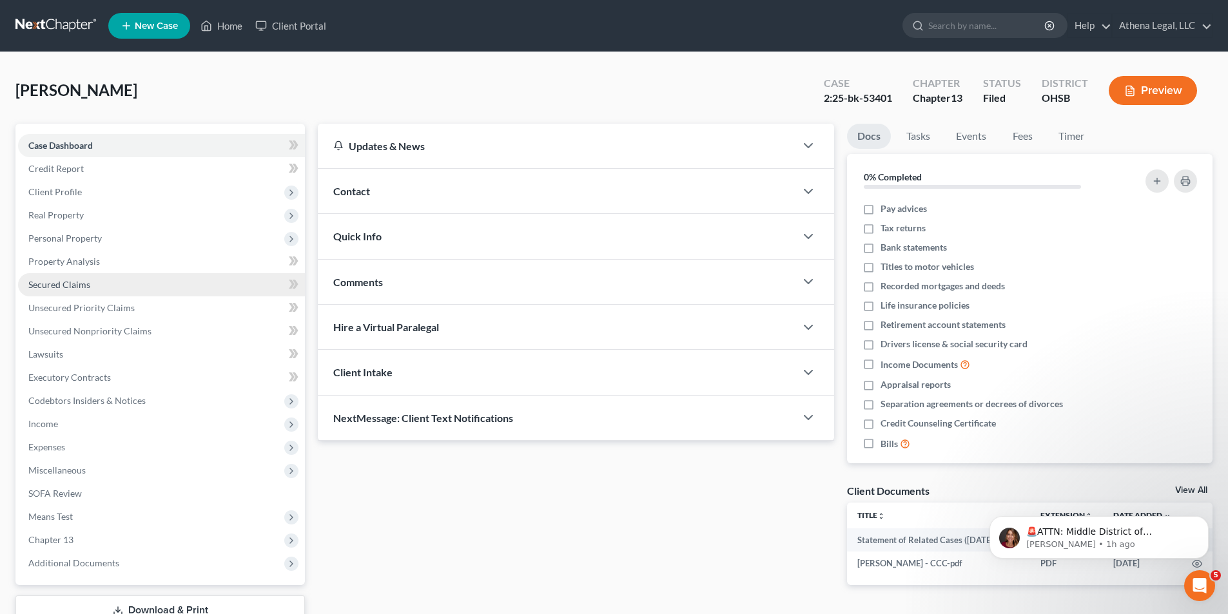
click at [85, 291] on link "Secured Claims" at bounding box center [161, 284] width 287 height 23
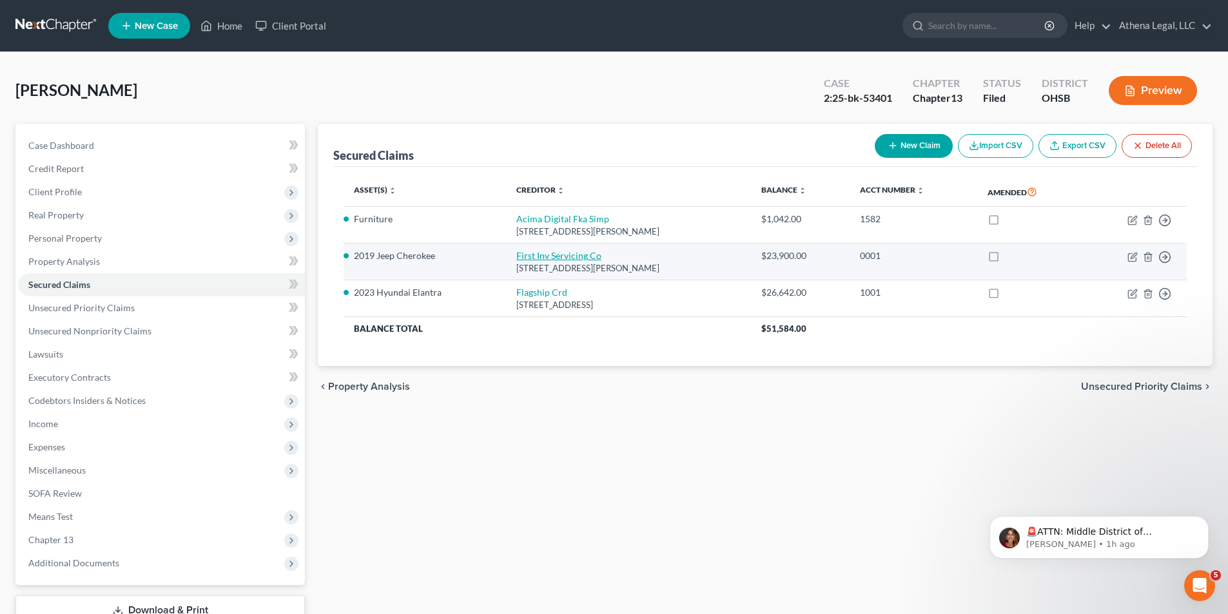
click at [523, 259] on link "First Inv Servicing Co" at bounding box center [558, 255] width 85 height 11
select select "10"
select select "0"
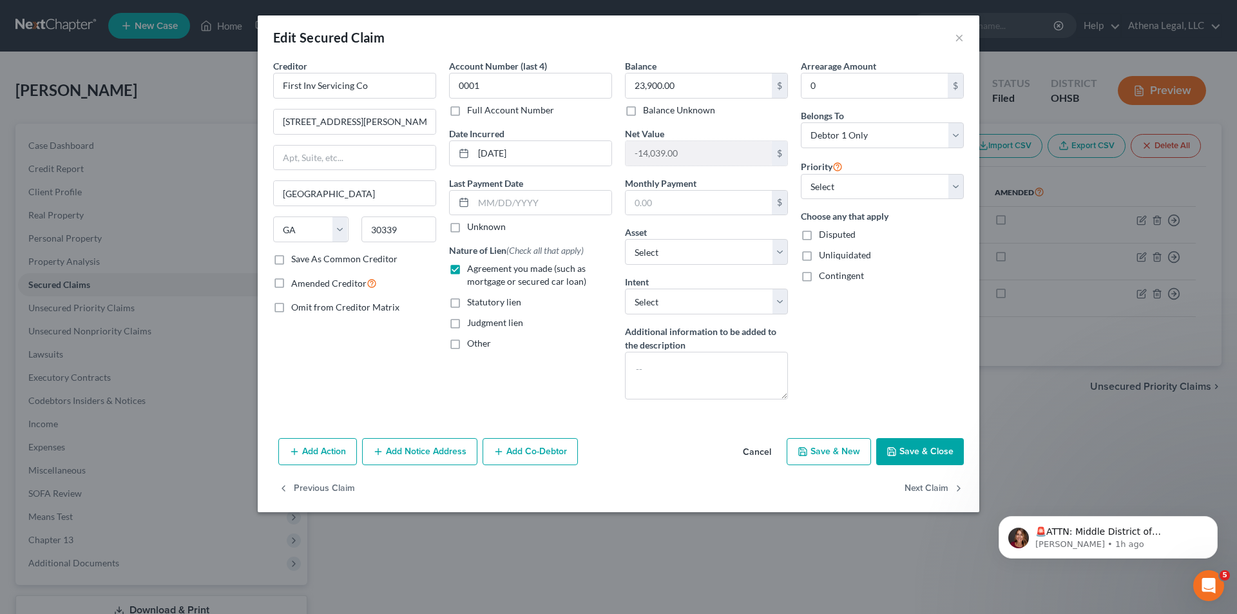
click at [758, 454] on button "Cancel" at bounding box center [757, 452] width 49 height 26
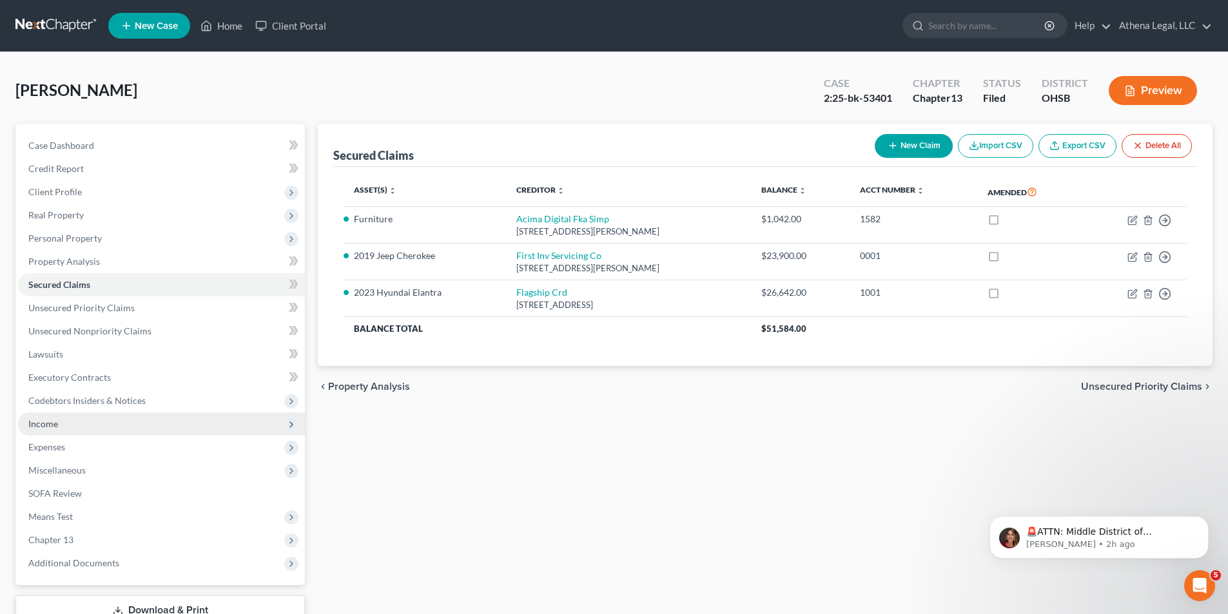
click at [44, 427] on span "Income" at bounding box center [43, 423] width 30 height 11
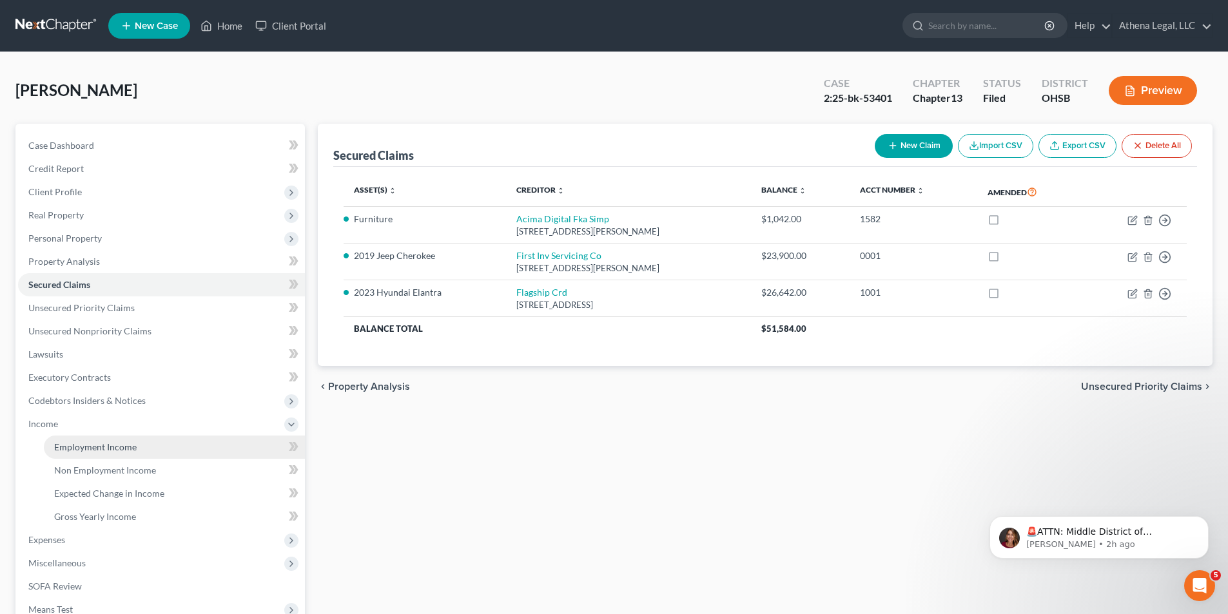
click at [69, 444] on span "Employment Income" at bounding box center [95, 446] width 82 height 11
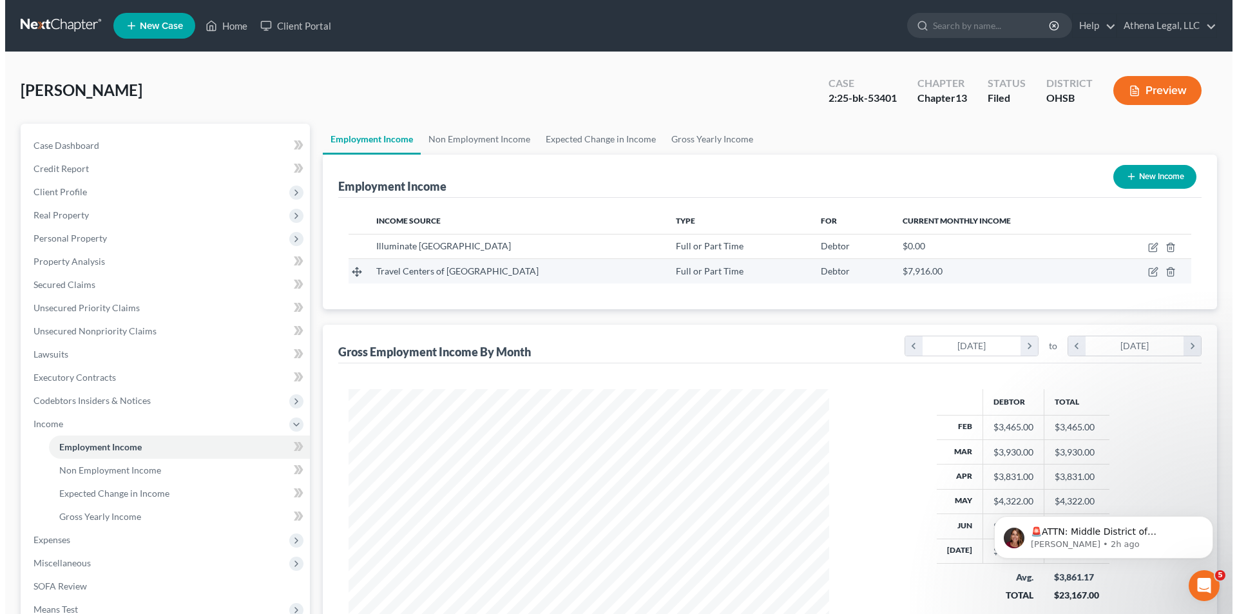
scroll to position [240, 506]
click at [1146, 274] on icon "button" at bounding box center [1148, 272] width 10 height 10
select select "0"
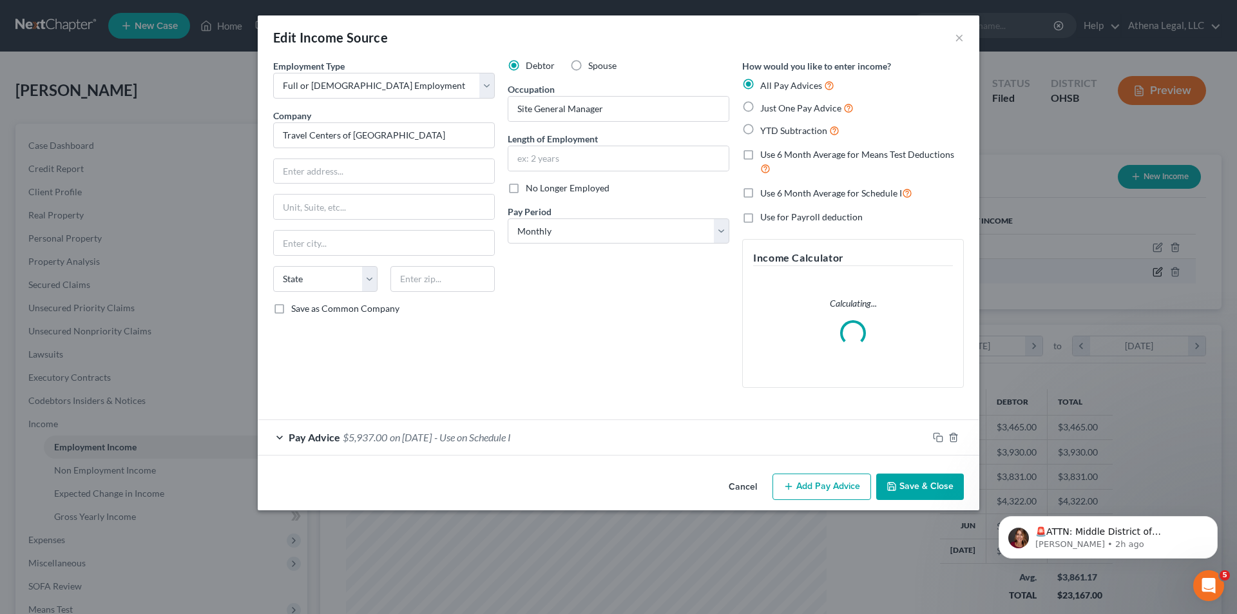
scroll to position [242, 511]
click at [581, 438] on div "Pay Advice $5,937.00 on [DATE] - Use on Schedule I" at bounding box center [593, 437] width 670 height 34
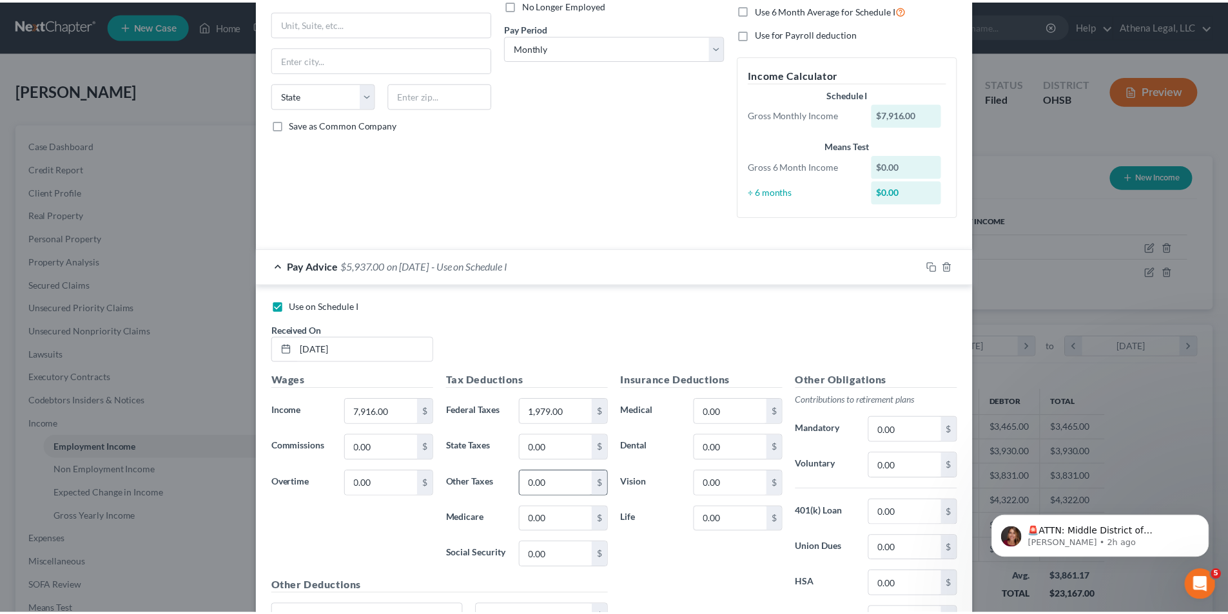
scroll to position [313, 0]
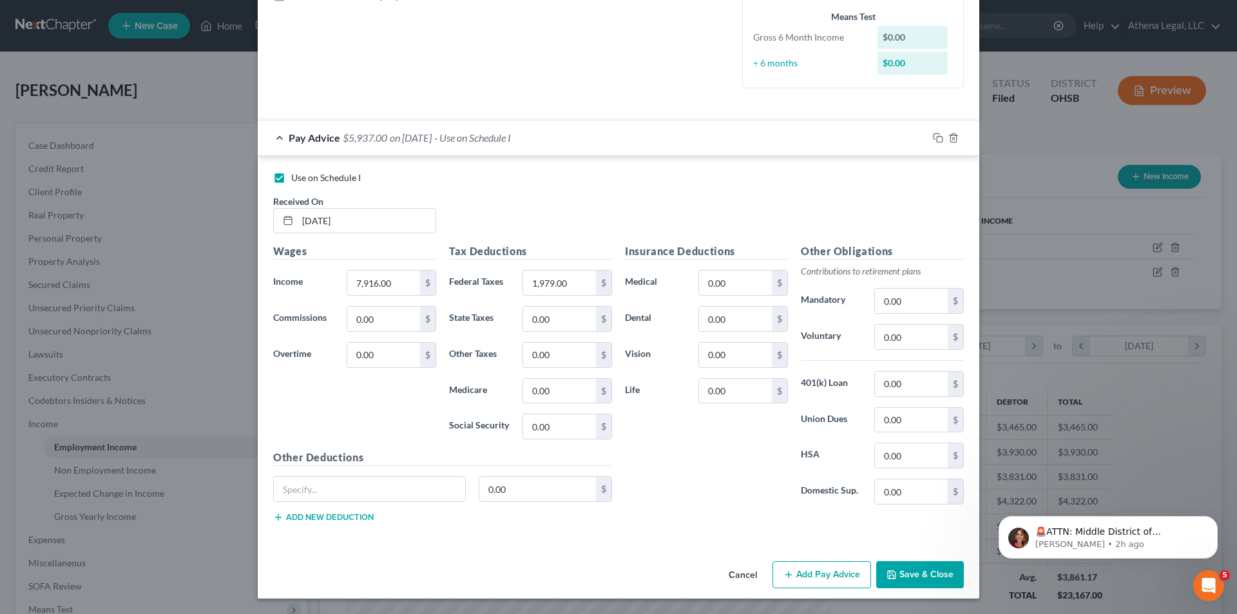
click at [736, 578] on button "Cancel" at bounding box center [742, 576] width 49 height 26
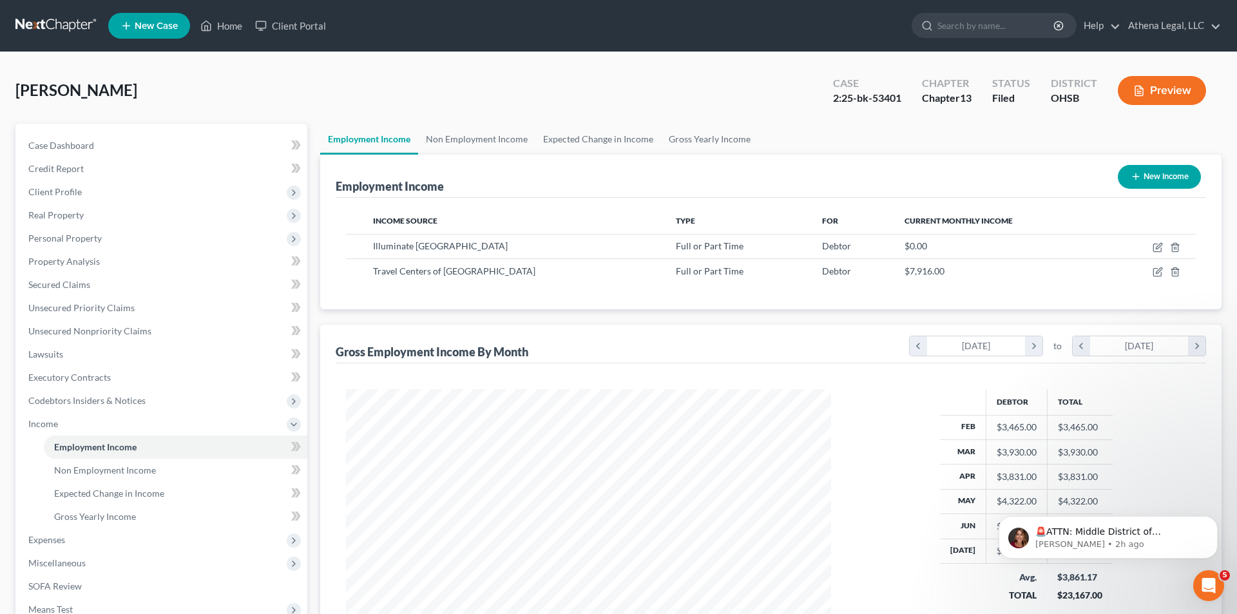
scroll to position [644144, 643877]
click at [1148, 273] on icon "button" at bounding box center [1148, 272] width 10 height 10
select select "0"
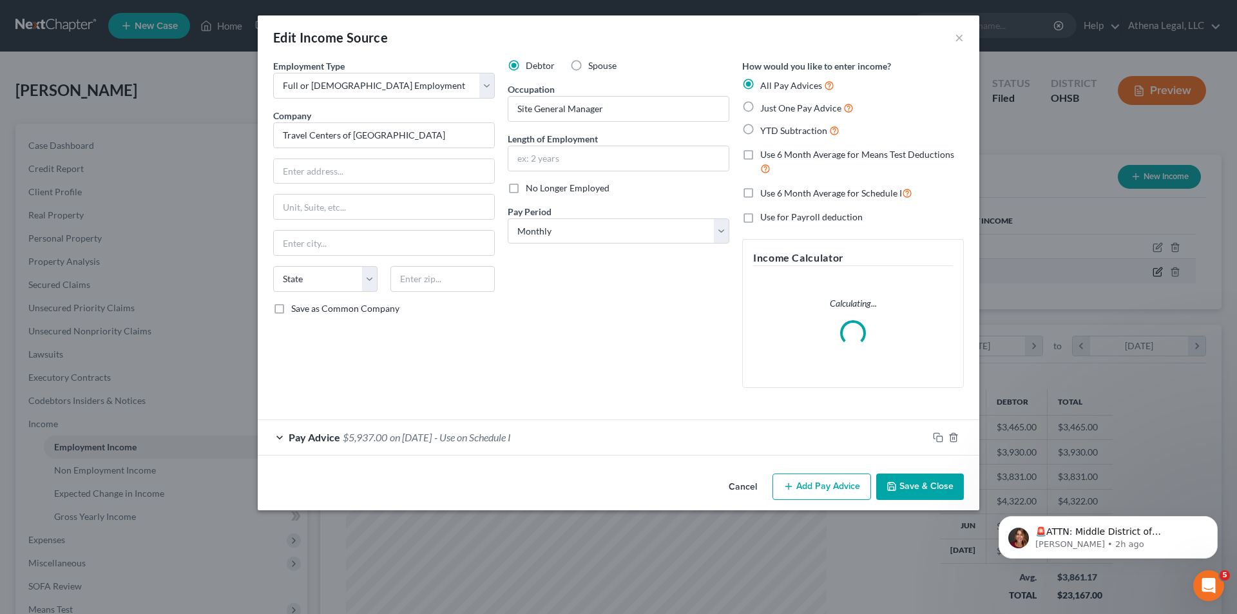
scroll to position [242, 511]
click at [511, 439] on span "- Use on Schedule I" at bounding box center [472, 437] width 77 height 12
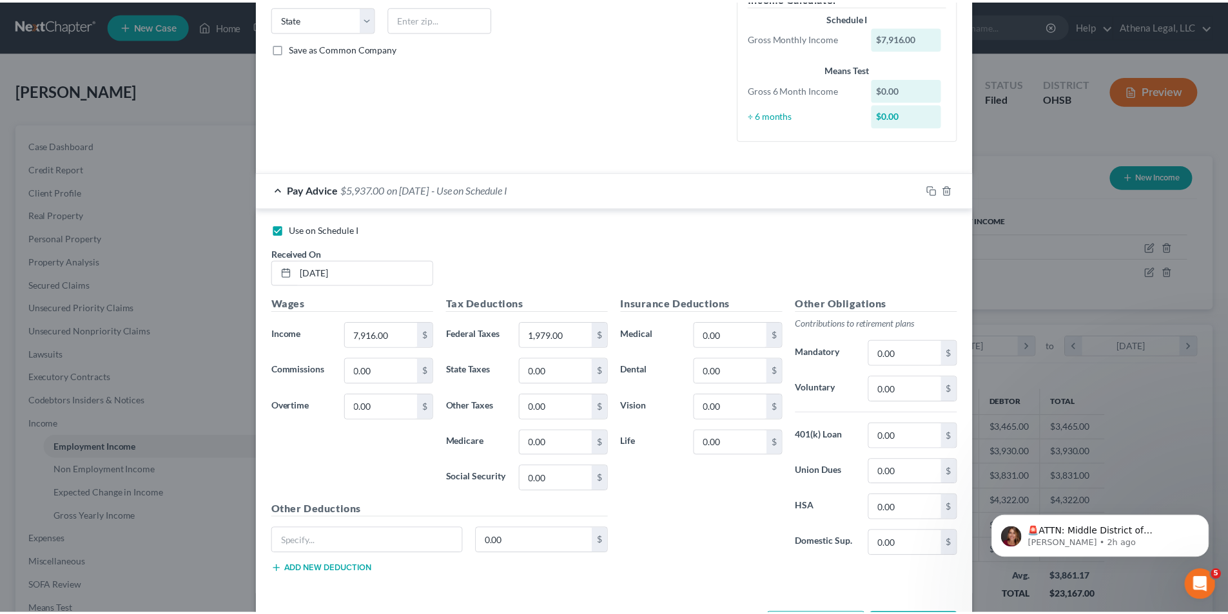
scroll to position [313, 0]
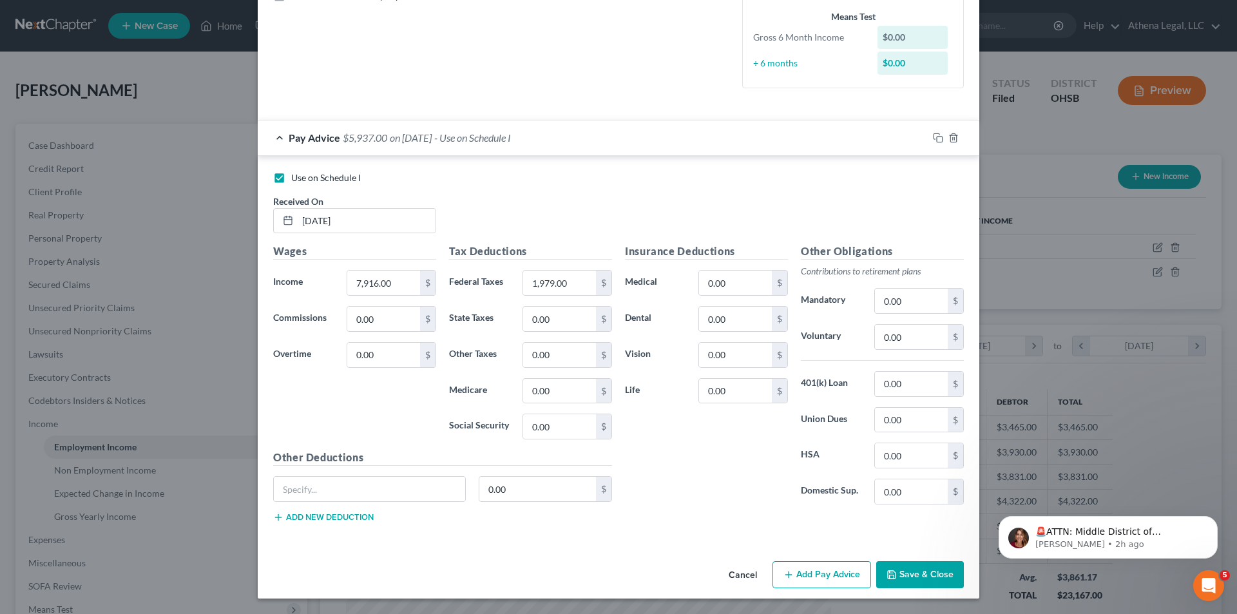
click at [919, 584] on button "Save & Close" at bounding box center [920, 574] width 88 height 27
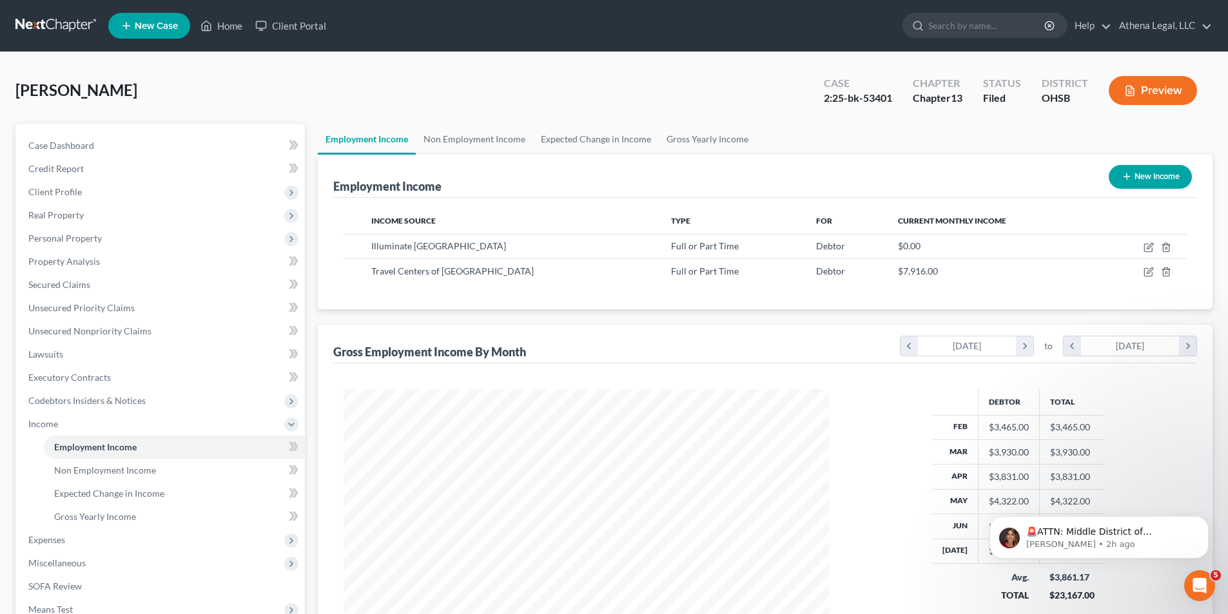
scroll to position [644144, 643877]
